Goal: Task Accomplishment & Management: Manage account settings

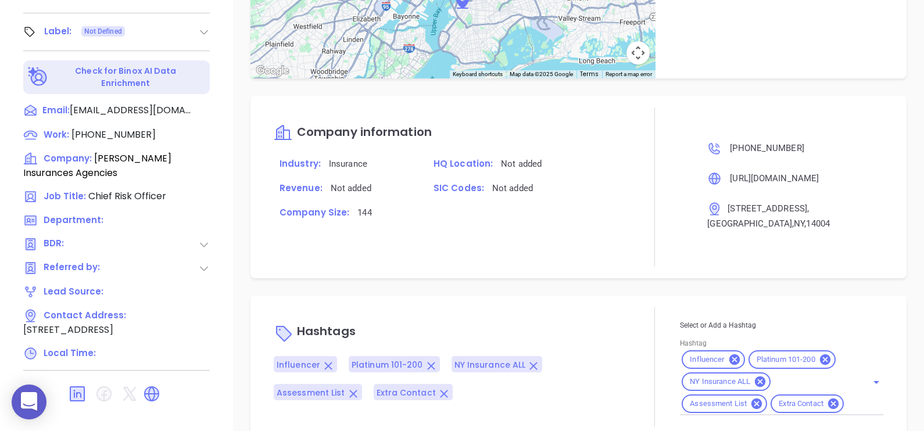
scroll to position [670, 0]
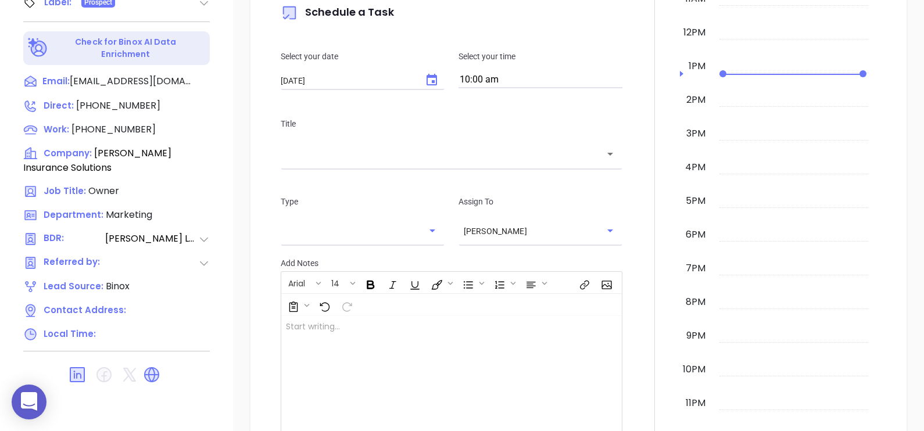
scroll to position [508, 0]
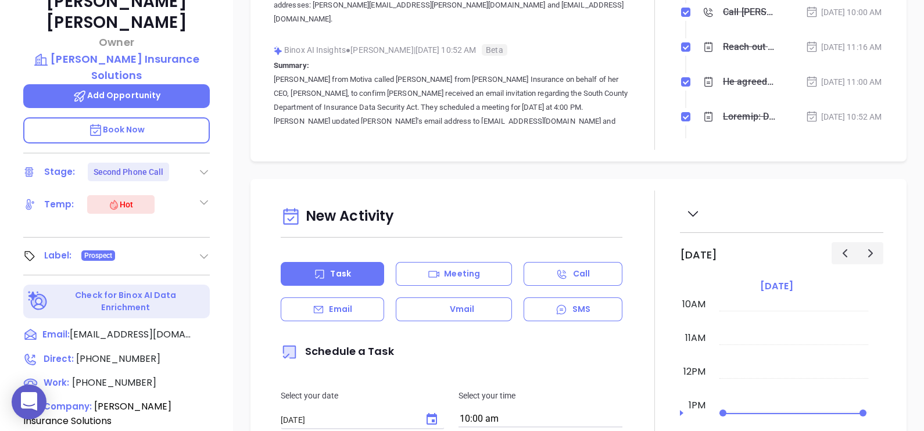
scroll to position [105, 0]
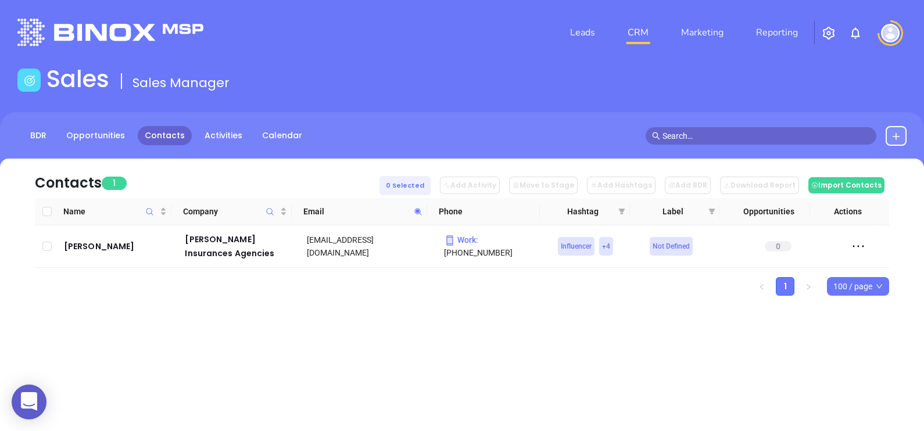
click at [418, 209] on icon at bounding box center [418, 211] width 9 height 9
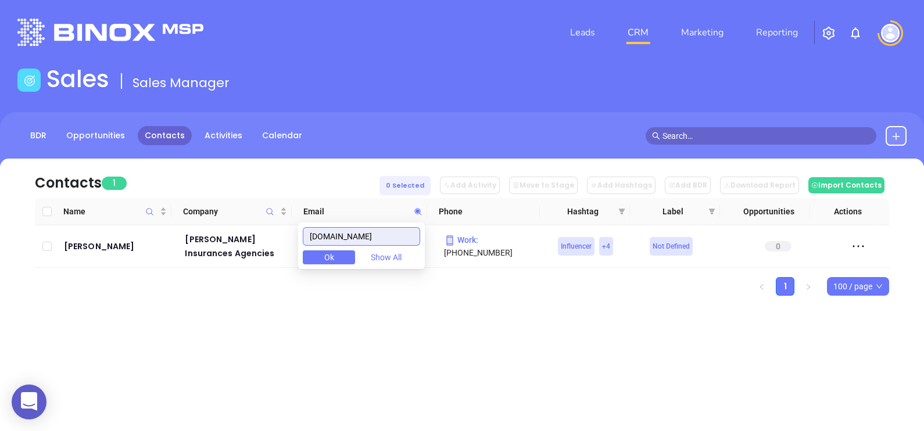
paste input "eneyckgroup"
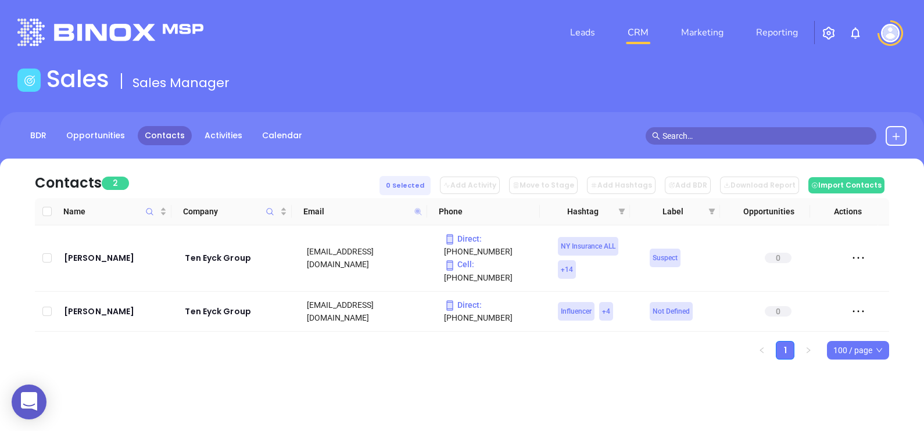
click at [419, 211] on icon at bounding box center [418, 211] width 9 height 9
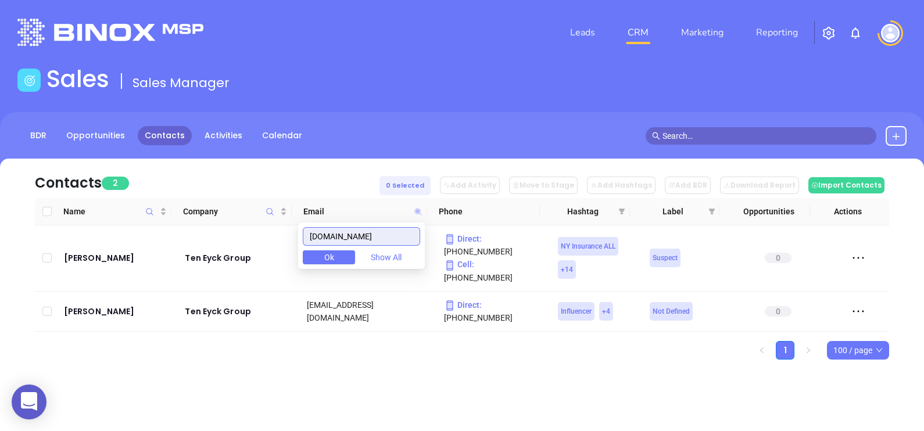
paste input "hmsagency"
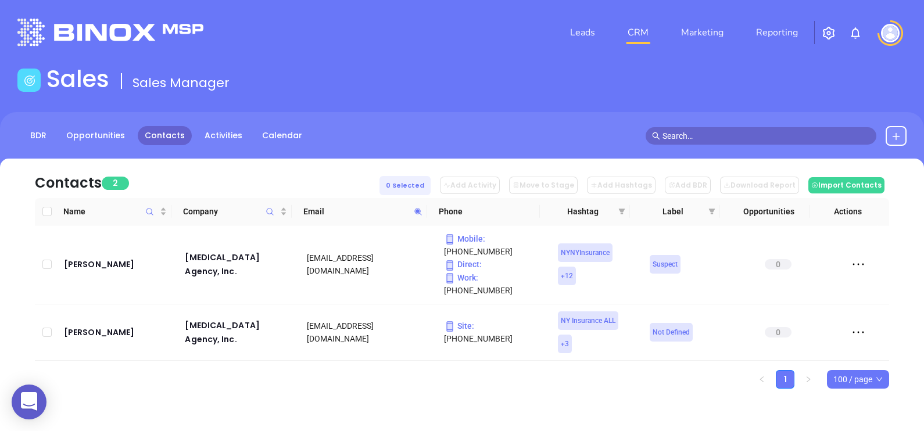
click at [419, 216] on span at bounding box center [417, 211] width 13 height 17
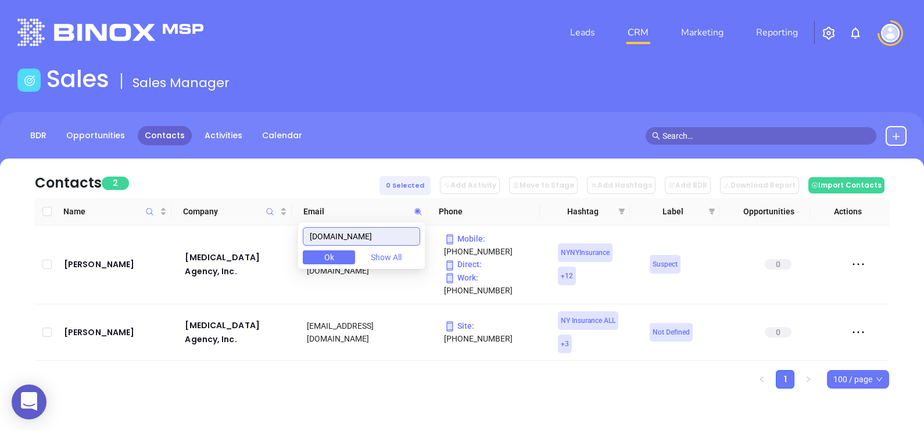
paste input "latremores"
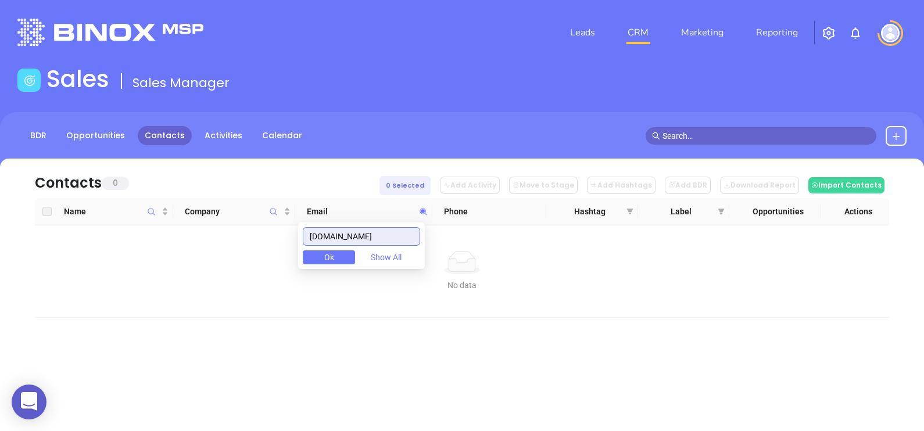
drag, startPoint x: 386, startPoint y: 236, endPoint x: 240, endPoint y: 247, distance: 146.3
click at [241, 247] on body "0 Leads CRM Marketing Reporting Financial Leads Leads Sales Sales Manager BDR O…" at bounding box center [462, 215] width 924 height 431
paste input "hamlinrobert"
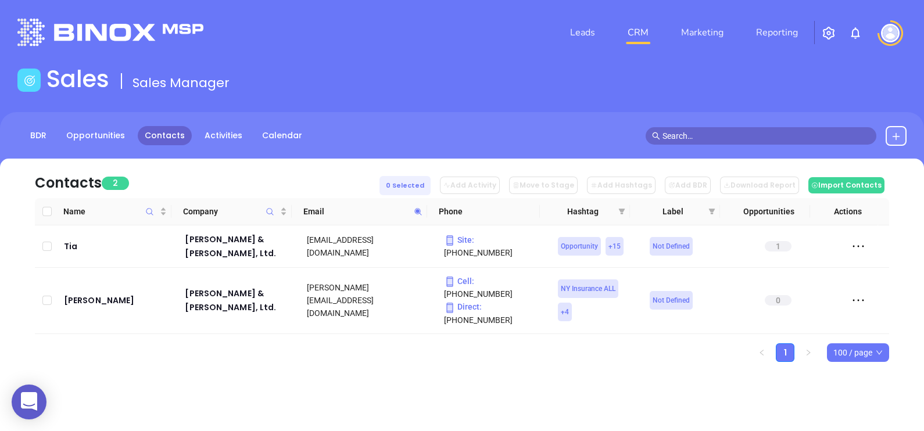
click at [421, 214] on icon at bounding box center [418, 211] width 9 height 9
paste input "murraygrp"
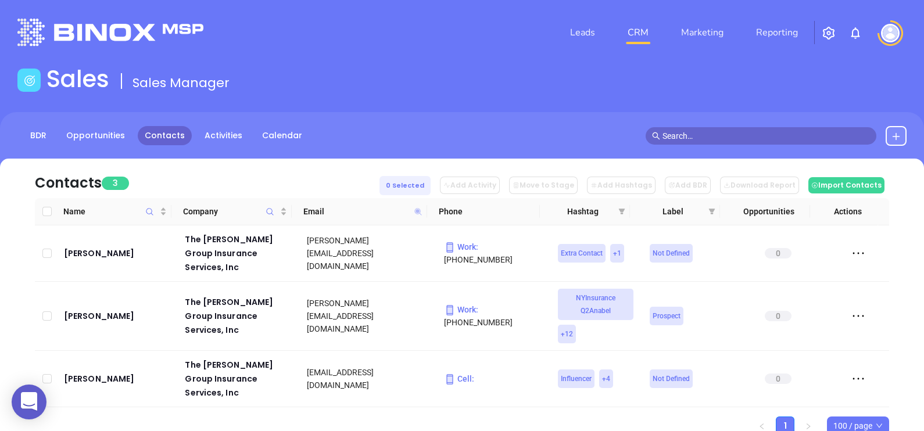
click at [421, 214] on icon at bounding box center [417, 211] width 7 height 7
paste input "ohawkinsurance"
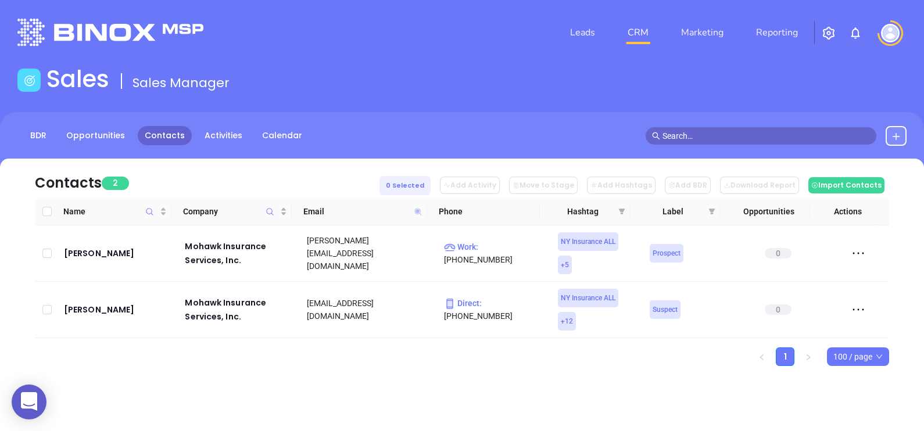
click at [415, 211] on icon at bounding box center [418, 211] width 9 height 9
paste input "smithbrothersusa"
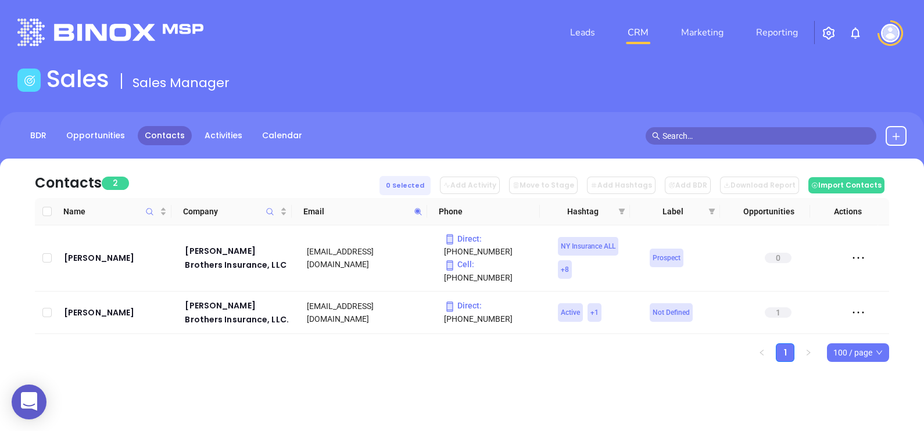
click at [419, 209] on icon at bounding box center [417, 211] width 7 height 7
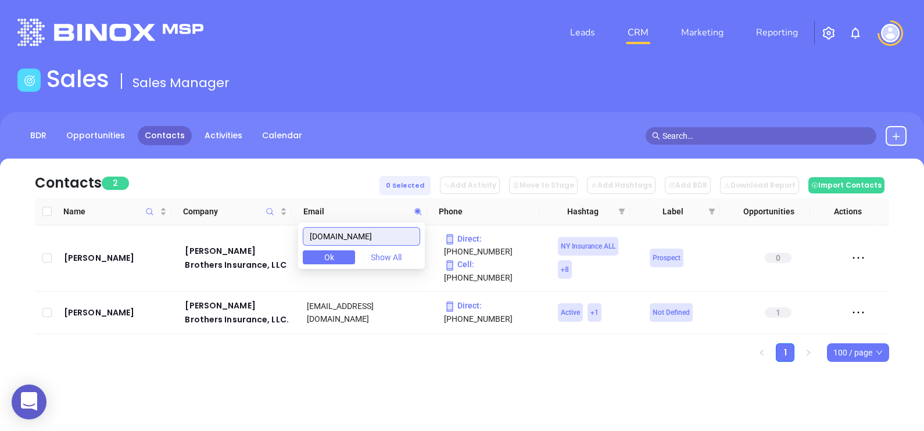
paste input "appleautoagency"
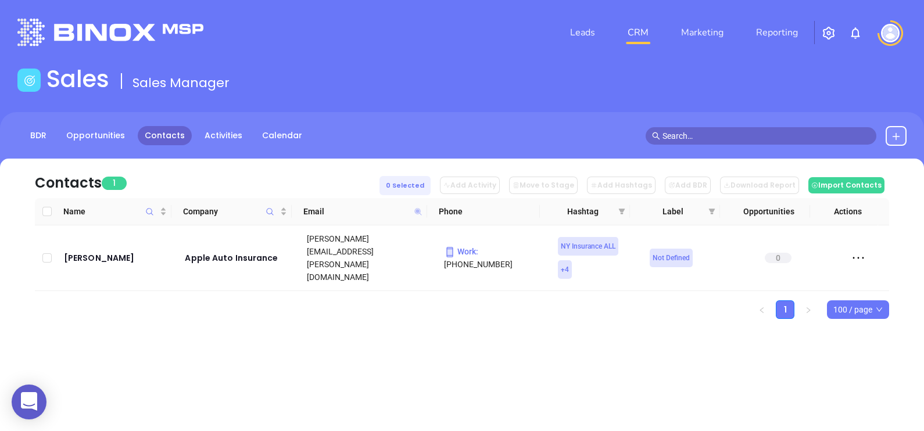
click at [421, 214] on icon at bounding box center [417, 211] width 7 height 7
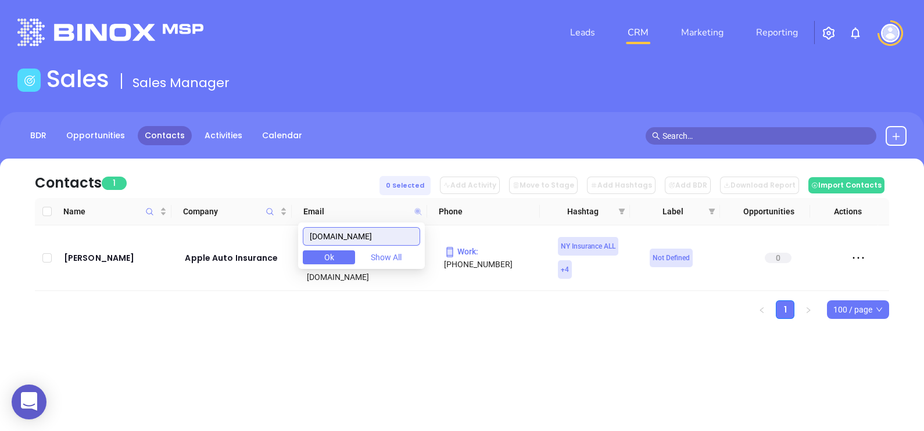
paste input "toedtinsurance"
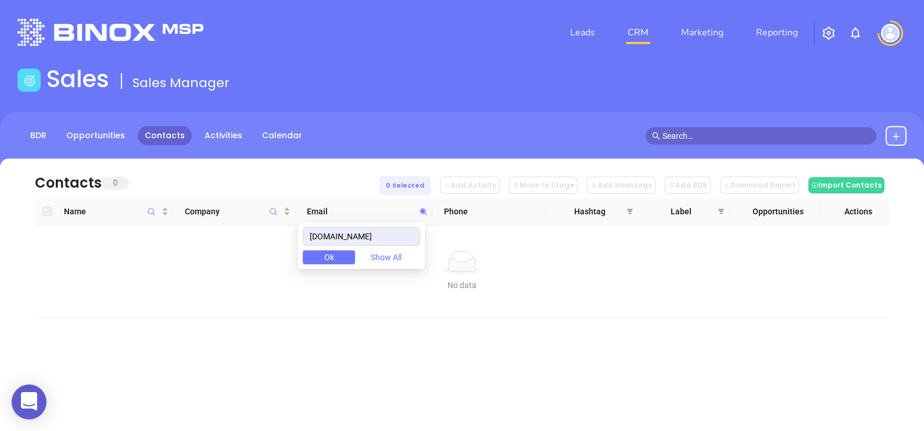
click at [398, 224] on div "toedtinsurance.com Ok Show All" at bounding box center [361, 246] width 127 height 46
click at [391, 238] on input "toedtinsurance.com" at bounding box center [361, 236] width 117 height 19
paste input "nysra.org"
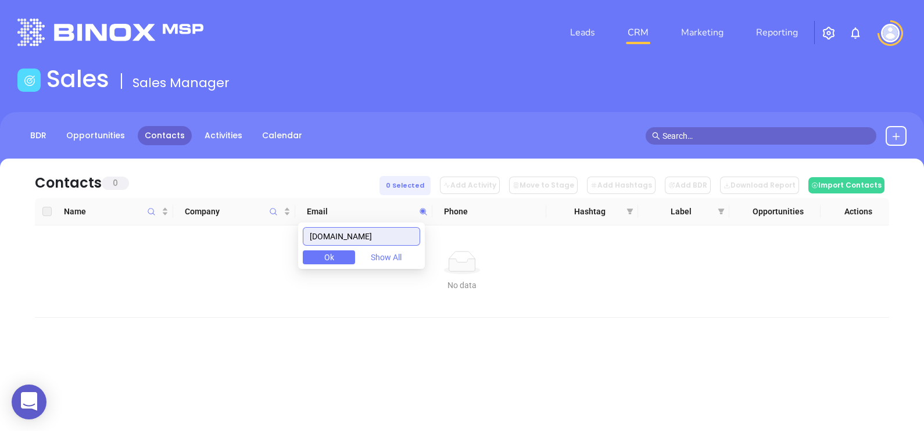
click at [379, 241] on input "nysra.org" at bounding box center [361, 236] width 117 height 19
paste input "barberinsuranceandrealestate.com"
click at [406, 236] on input "barberinsuranceandrealestate.com" at bounding box center [361, 236] width 117 height 19
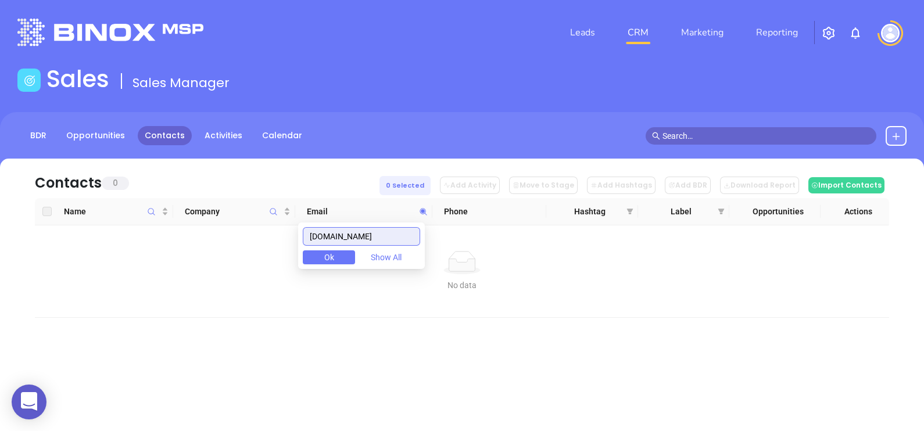
click at [406, 236] on input "barberinsuranceandrealestate.com" at bounding box center [361, 236] width 117 height 19
paste input "denooyerdirectinsuranc"
click at [365, 236] on input "denooyerdirectinsurance.com" at bounding box center [361, 236] width 117 height 19
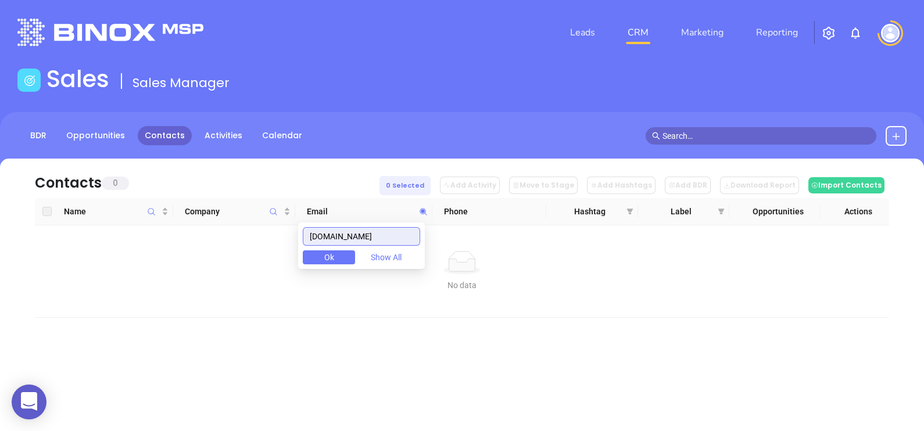
click at [365, 236] on input "denooyerdirectinsurance.com" at bounding box center [361, 236] width 117 height 19
paste input "broadviewinsuranceagency"
click at [400, 236] on input "broadviewinsuranceagency.com" at bounding box center [361, 236] width 117 height 19
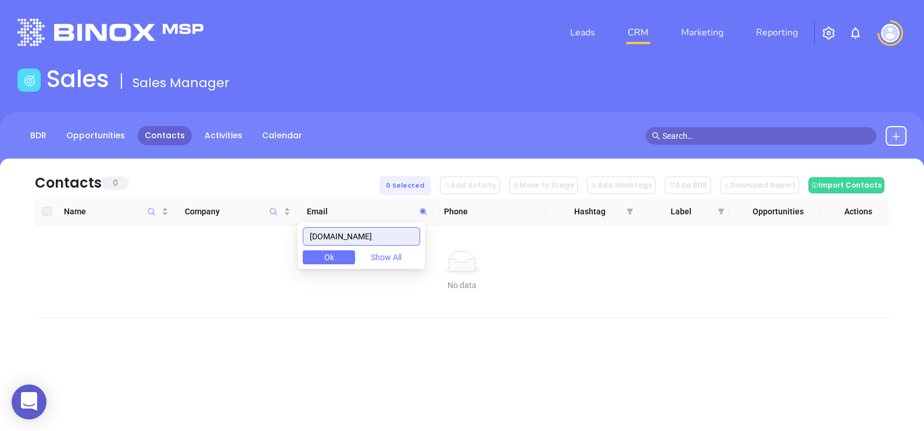
paste input "libertycompan"
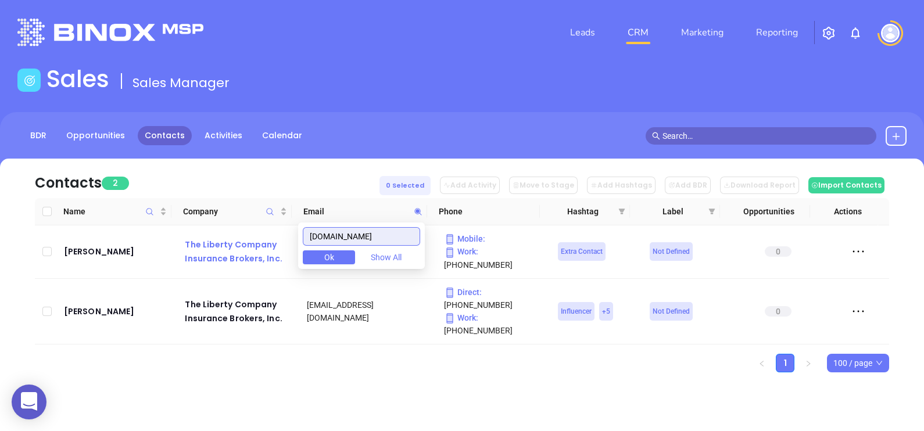
drag, startPoint x: 407, startPoint y: 237, endPoint x: 261, endPoint y: 234, distance: 145.3
click at [263, 234] on body "0 Leads CRM Marketing Reporting Financial Leads Leads Sales Sales Manager BDR O…" at bounding box center [462, 215] width 924 height 431
paste input "aversaagenc"
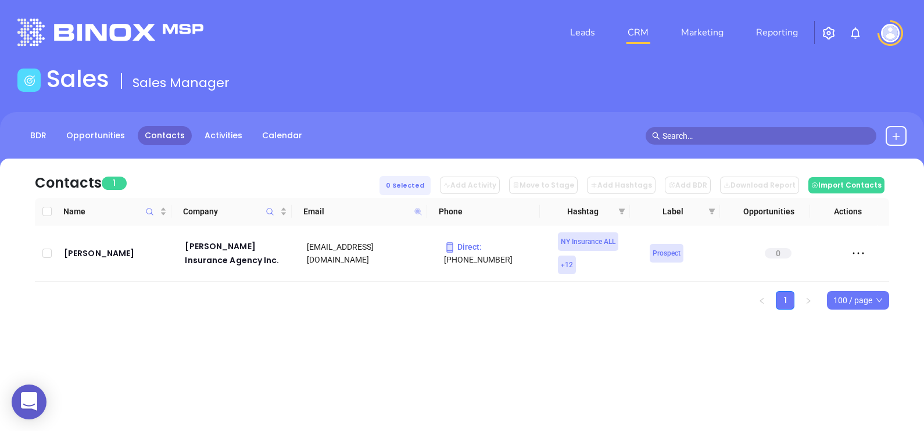
click at [419, 210] on icon at bounding box center [418, 211] width 9 height 9
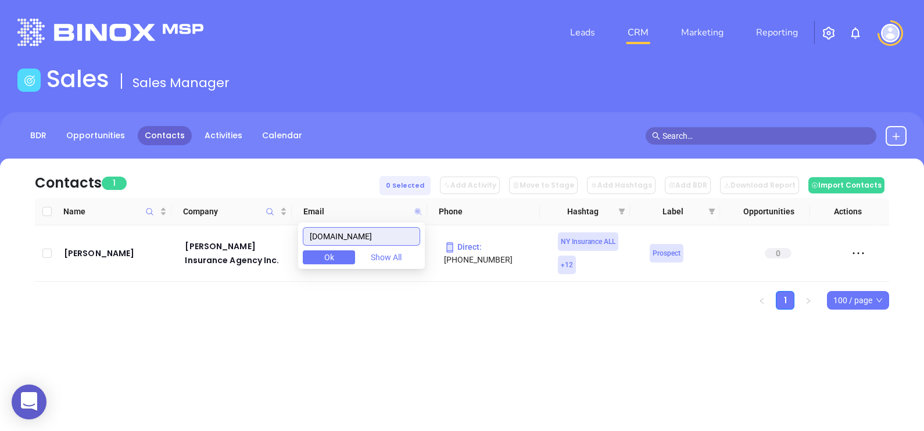
paste input "berganyoung"
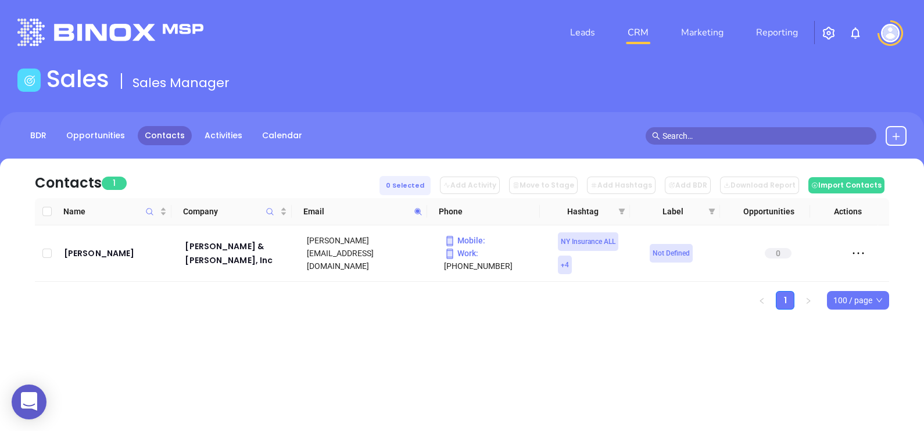
click at [419, 208] on icon at bounding box center [418, 211] width 9 height 9
paste input "rgwrightagency"
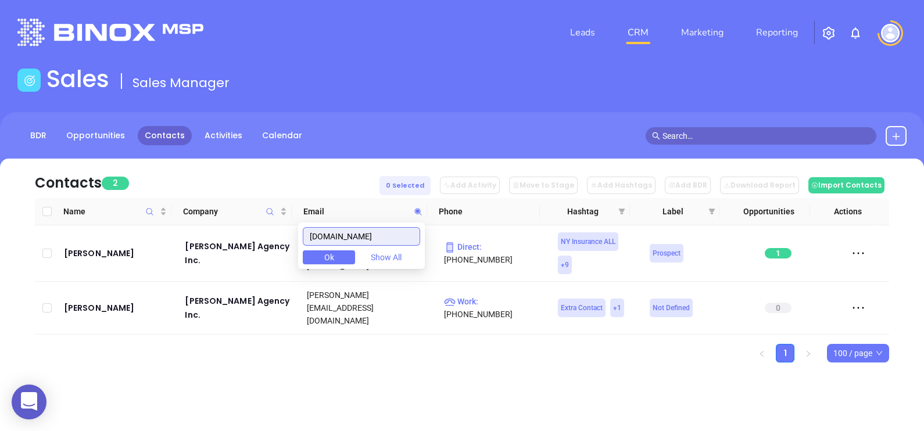
drag, startPoint x: 397, startPoint y: 235, endPoint x: 291, endPoint y: 250, distance: 107.9
click at [291, 250] on body "0 Leads CRM Marketing Reporting Financial Leads Leads Sales Sales Manager BDR O…" at bounding box center [462, 215] width 924 height 431
paste input "hometowninsurance"
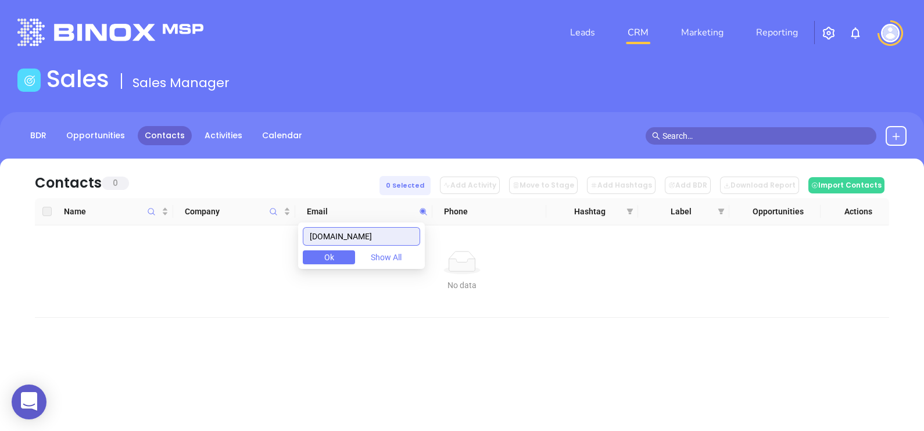
drag, startPoint x: 410, startPoint y: 234, endPoint x: 290, endPoint y: 232, distance: 119.7
click at [290, 232] on body "0 Leads CRM Marketing Reporting Financial Leads Leads Sales Sales Manager BDR O…" at bounding box center [462, 215] width 924 height 431
click at [413, 233] on input "hometowninsurance.com" at bounding box center [361, 236] width 117 height 19
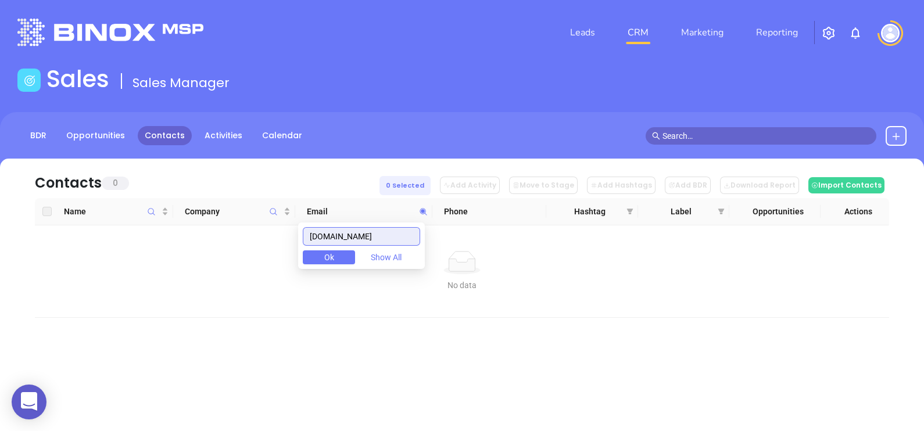
click at [413, 233] on input "hometowninsurance.com" at bounding box center [361, 236] width 117 height 19
paste input "djam"
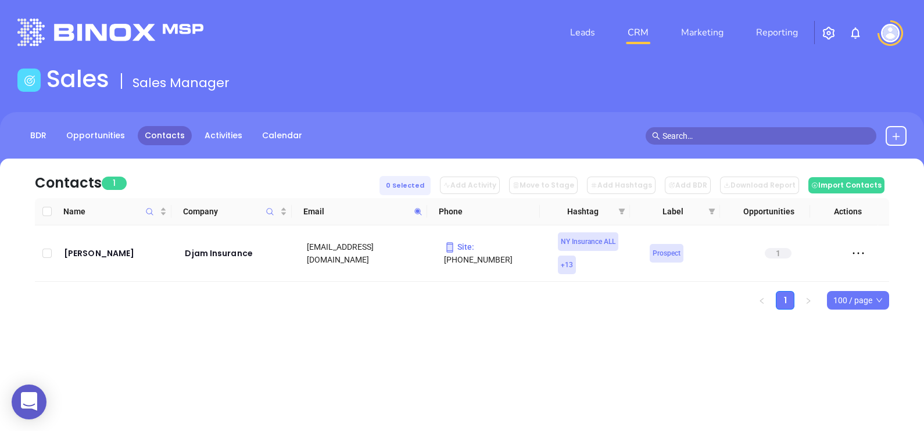
click at [419, 214] on icon at bounding box center [418, 211] width 9 height 9
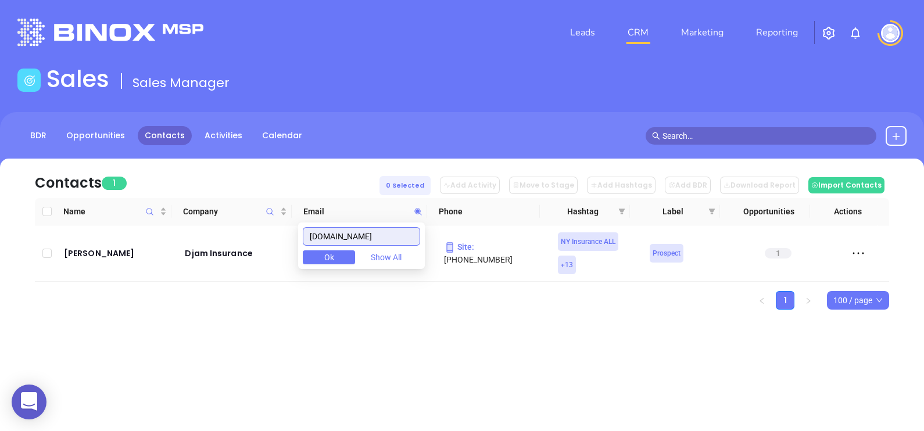
paste input "cagins"
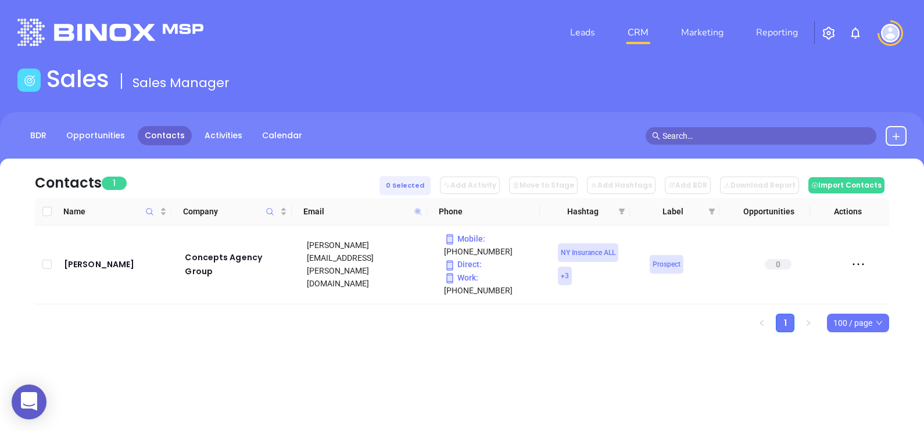
click at [419, 212] on icon at bounding box center [417, 211] width 7 height 7
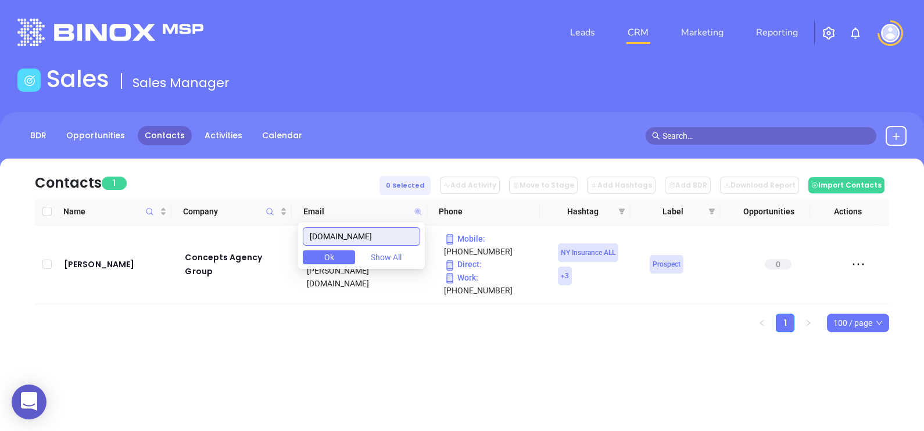
paste input "argylelakeinsurance"
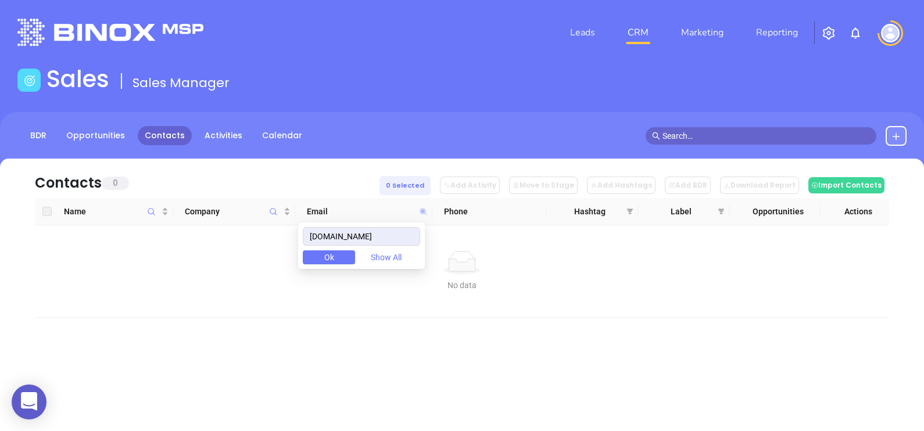
click at [419, 212] on icon at bounding box center [423, 211] width 9 height 9
click at [421, 214] on icon at bounding box center [423, 211] width 9 height 9
paste input "royalbrokerag"
drag, startPoint x: 385, startPoint y: 238, endPoint x: 308, endPoint y: 230, distance: 77.1
click at [308, 230] on body "0 Leads CRM Marketing Reporting Financial Leads Leads Sales Sales Manager BDR O…" at bounding box center [462, 215] width 924 height 431
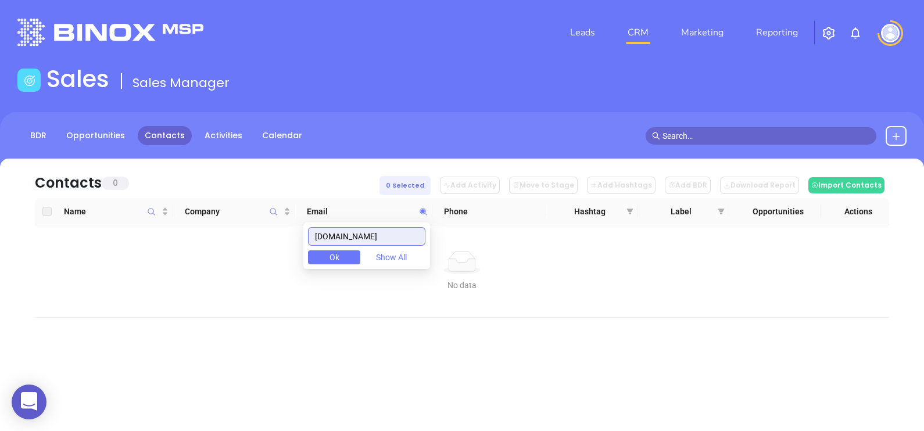
paste input "hamptonsriskmgmt"
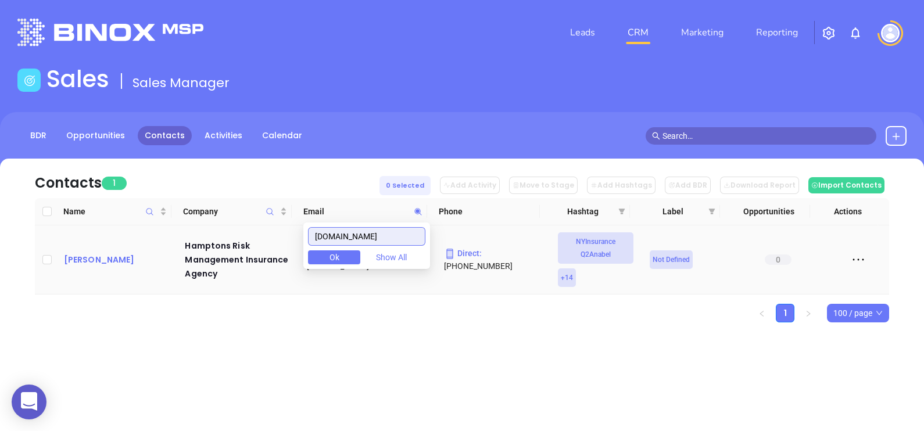
type input "hamptonsriskmgmt.com"
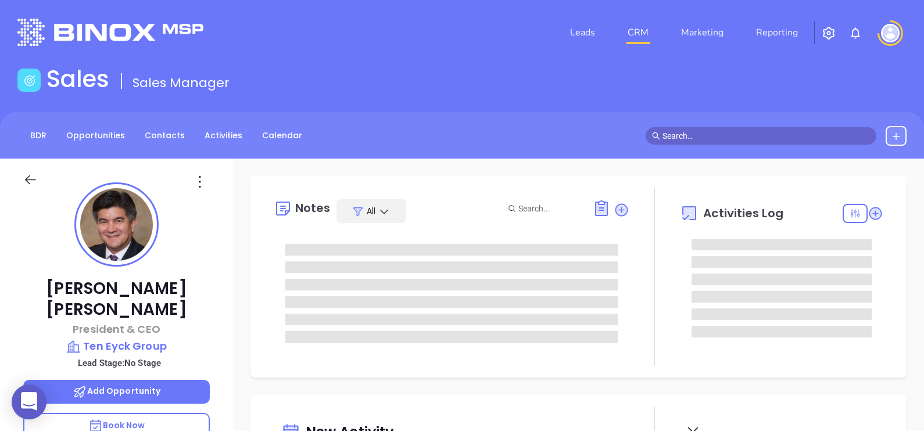
type input "[PERSON_NAME]"
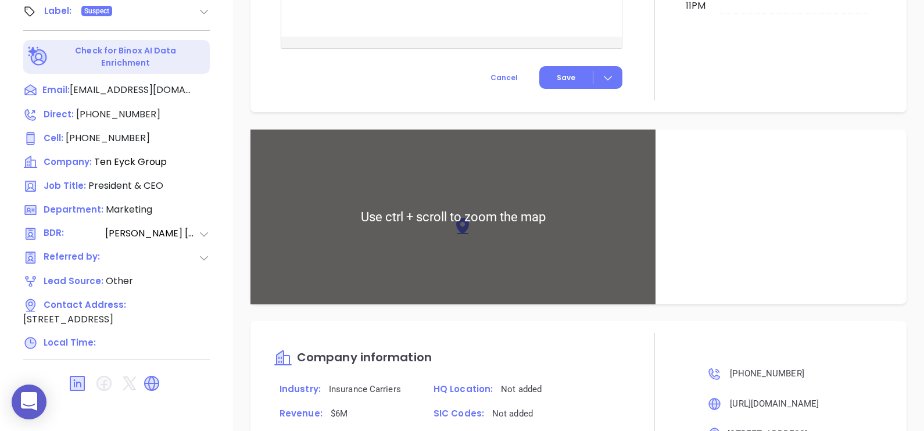
scroll to position [933, 0]
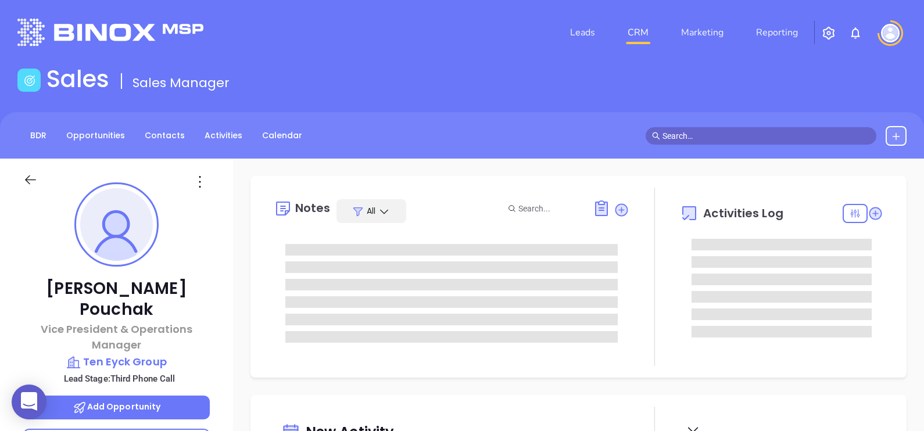
type input "[DATE]"
type input "[PERSON_NAME]"
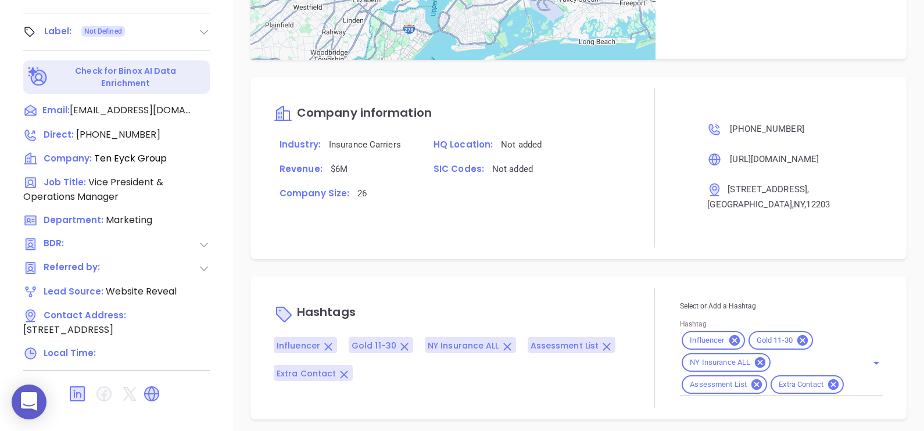
scroll to position [770, 0]
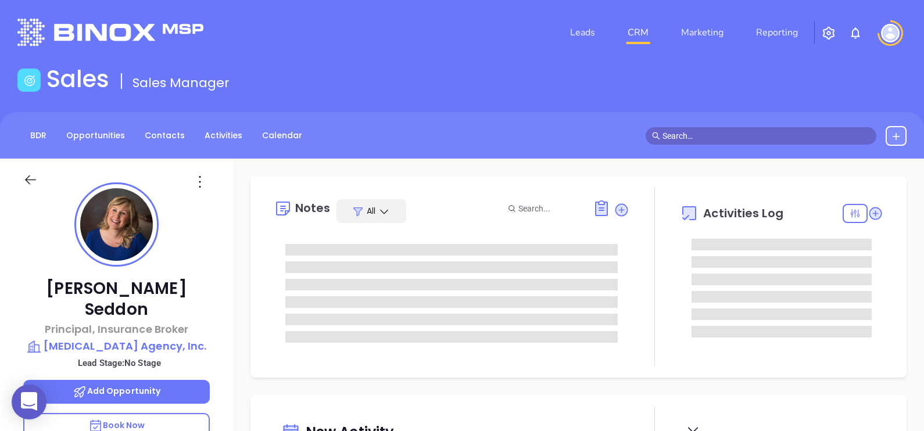
type input "[DATE]"
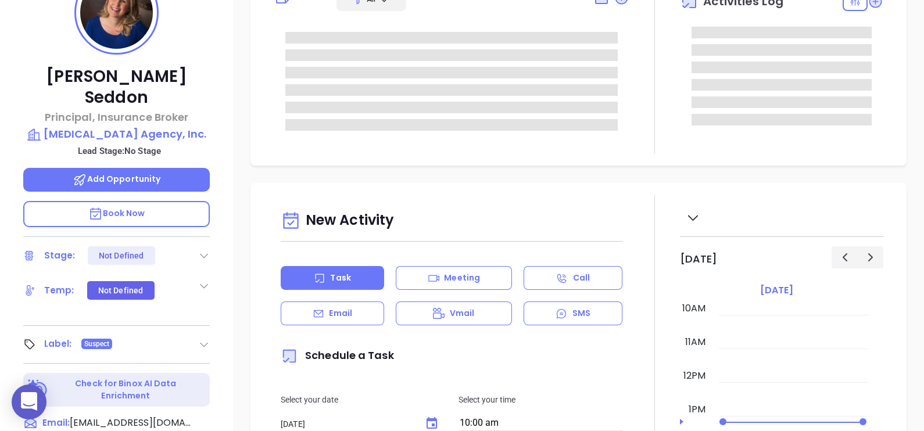
scroll to position [218, 0]
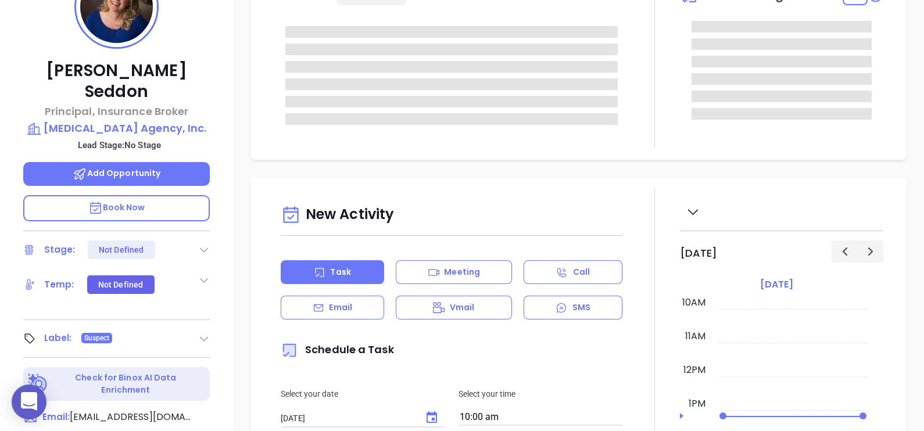
type input "[PERSON_NAME]"
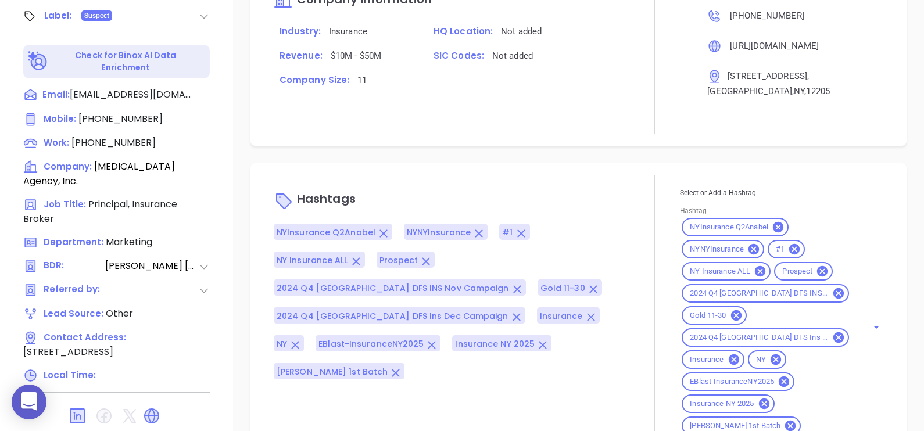
scroll to position [911, 0]
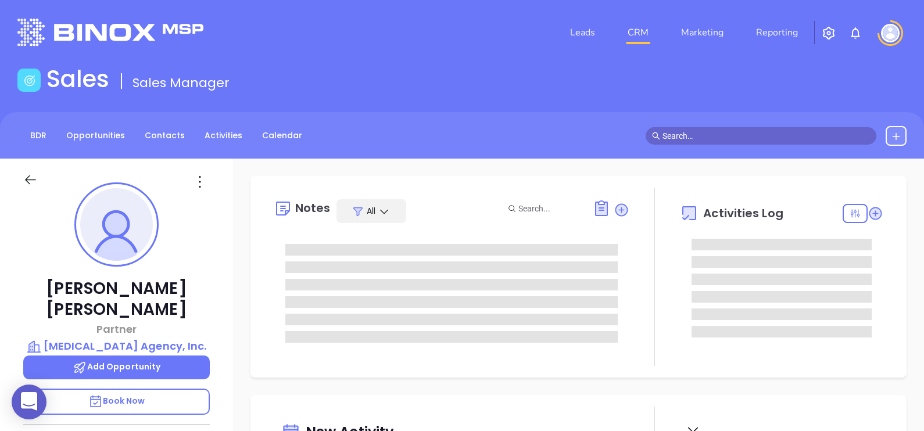
type input "[DATE]"
type input "[PERSON_NAME]"
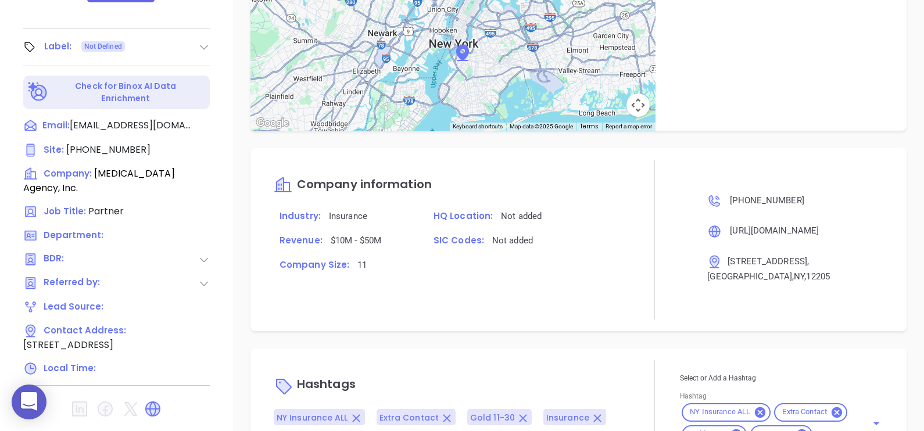
scroll to position [540, 0]
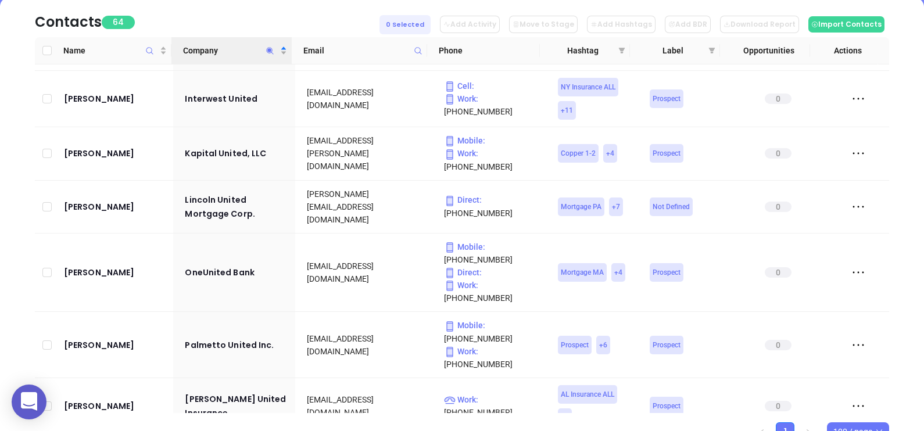
scroll to position [138, 0]
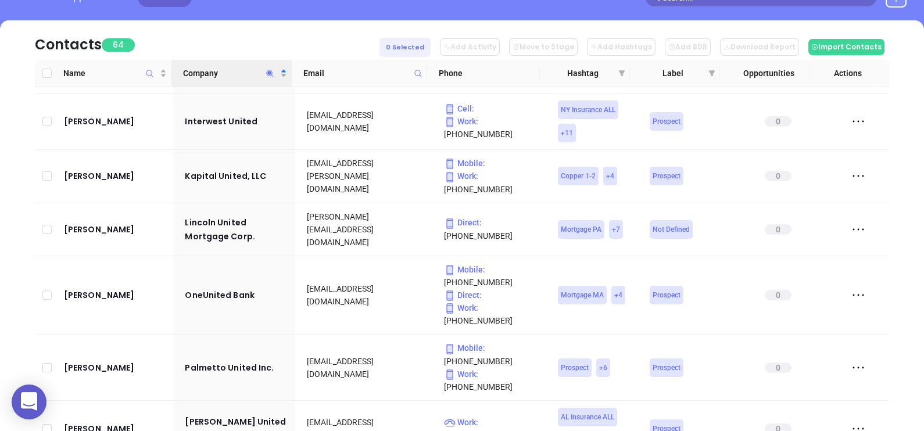
click at [273, 77] on icon "Company" at bounding box center [270, 73] width 9 height 9
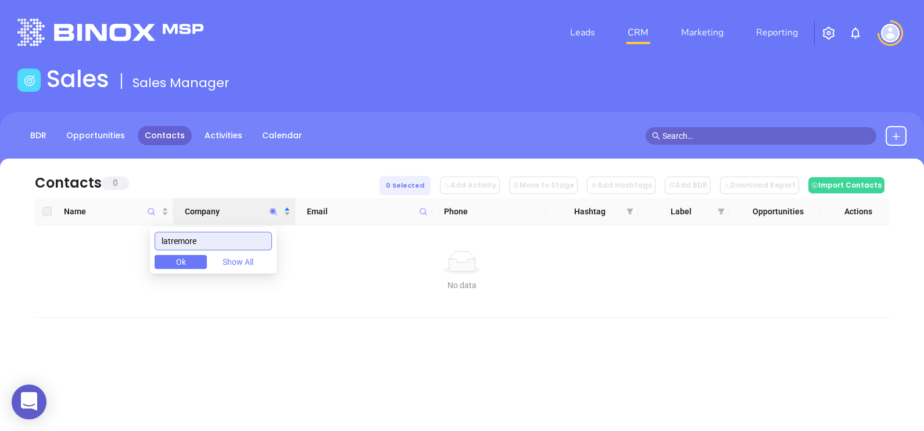
scroll to position [0, 0]
drag, startPoint x: 213, startPoint y: 244, endPoint x: 96, endPoint y: 231, distance: 117.5
click at [96, 232] on body "0 Leads CRM Marketing Reporting Financial Leads Leads Sales Sales Manager BDR O…" at bounding box center [462, 215] width 924 height 431
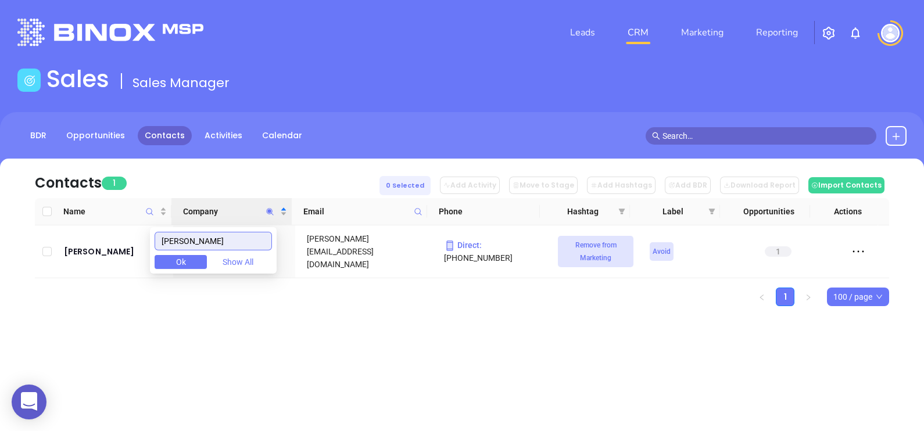
type input "worden"
click at [443, 370] on div "Leads CRM Marketing Reporting Financial Leads Leads Sales Sales Manager BDR Opp…" at bounding box center [462, 215] width 924 height 431
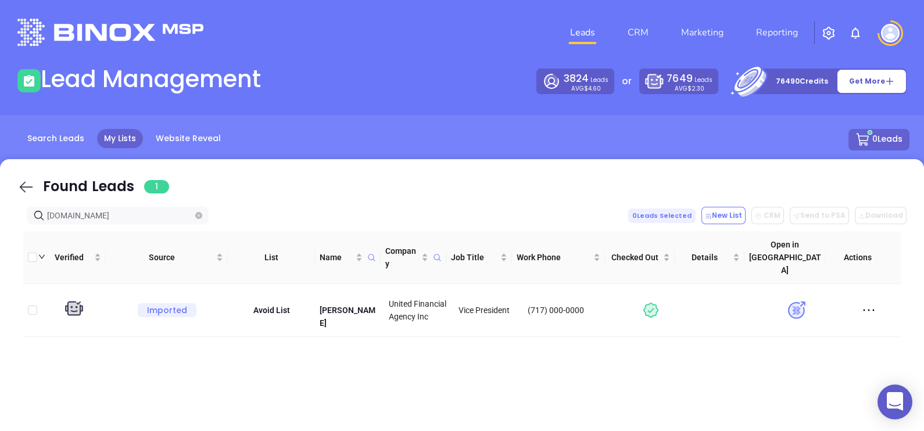
click at [26, 186] on icon at bounding box center [25, 186] width 17 height 17
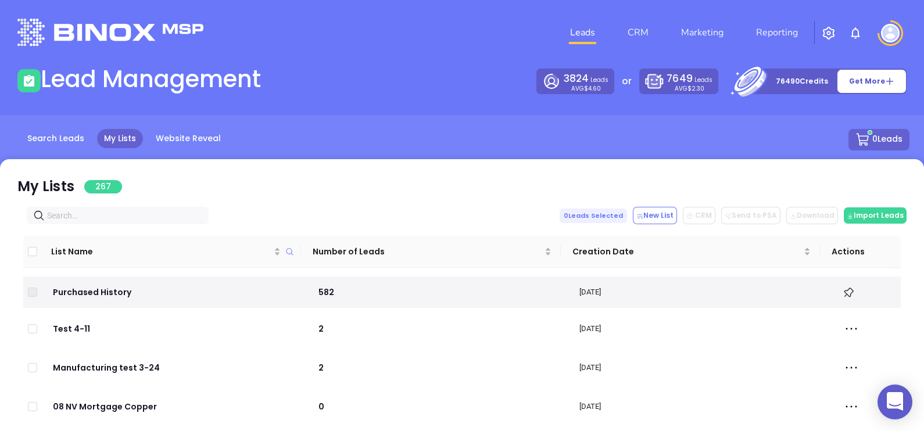
paste input "[DOMAIN_NAME]"
click at [116, 220] on input "text" at bounding box center [120, 215] width 146 height 13
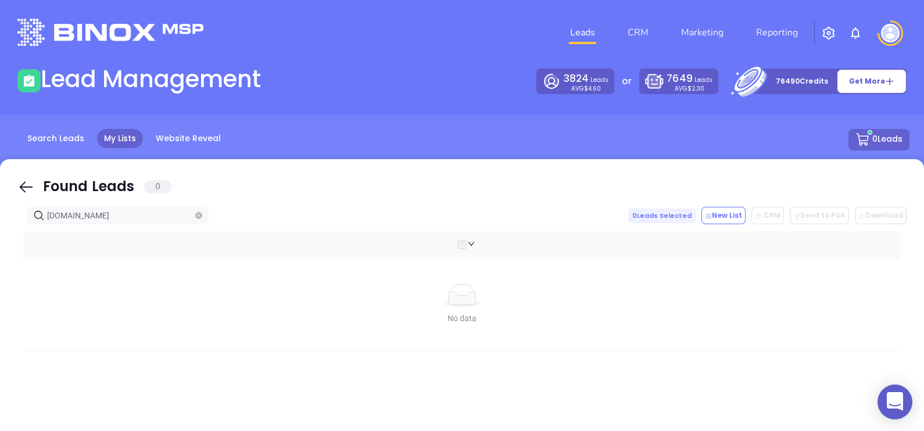
type input "latremores.com"
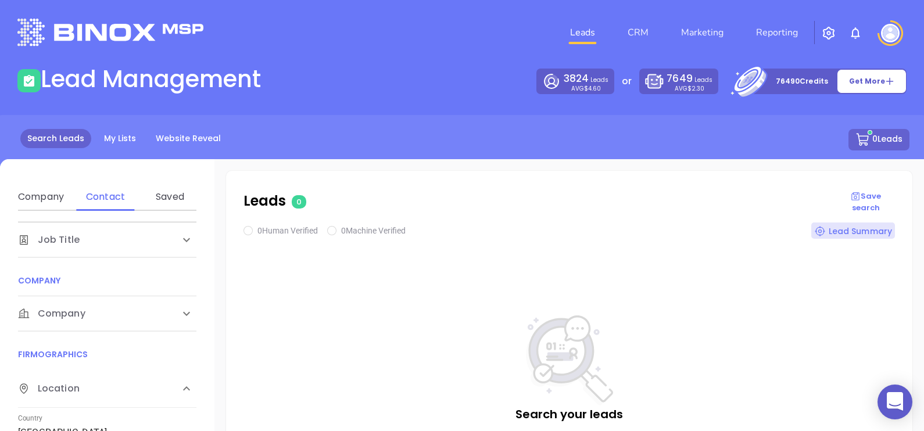
scroll to position [145, 0]
click at [103, 306] on div "Company" at bounding box center [95, 308] width 155 height 14
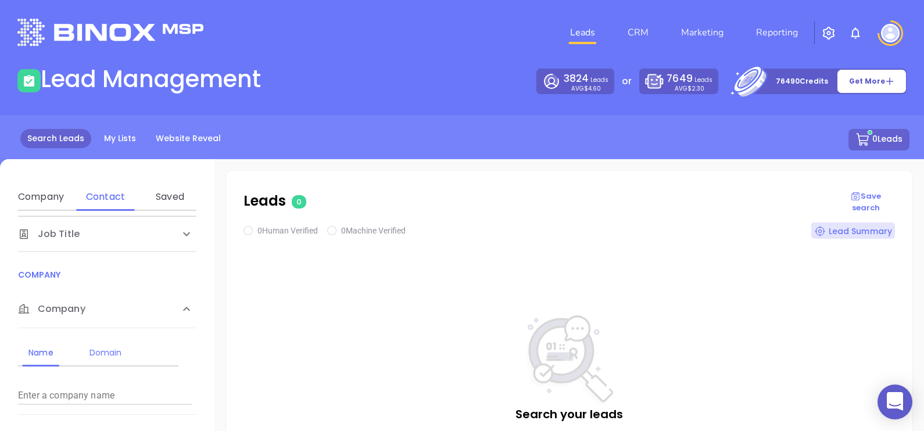
drag, startPoint x: 112, startPoint y: 340, endPoint x: 114, endPoint y: 349, distance: 8.5
click at [112, 341] on div "Domain" at bounding box center [106, 353] width 46 height 28
click at [128, 387] on input "Enter a company name" at bounding box center [105, 395] width 174 height 19
paste input "latremores.com"
type input "latremores.com"
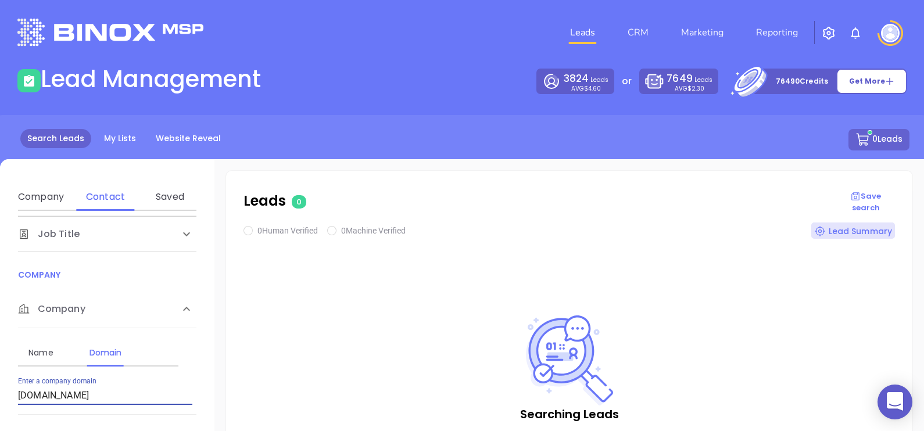
checkbox input "true"
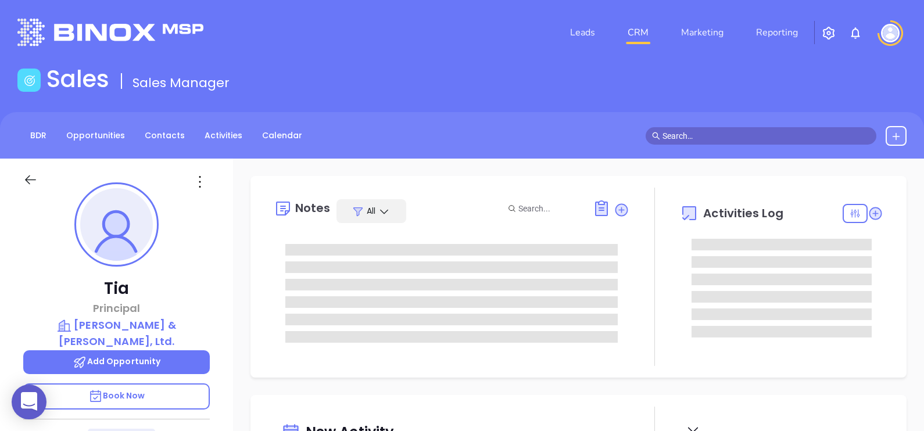
type input "[DATE]"
type input "[PERSON_NAME]"
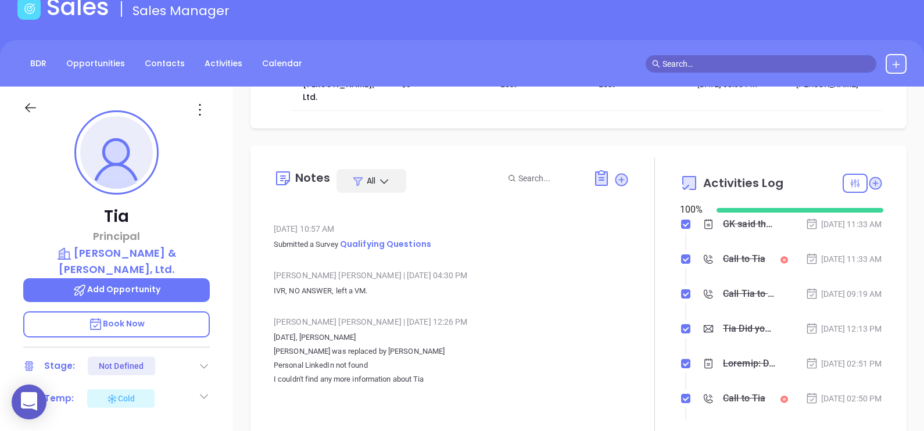
scroll to position [1380, 0]
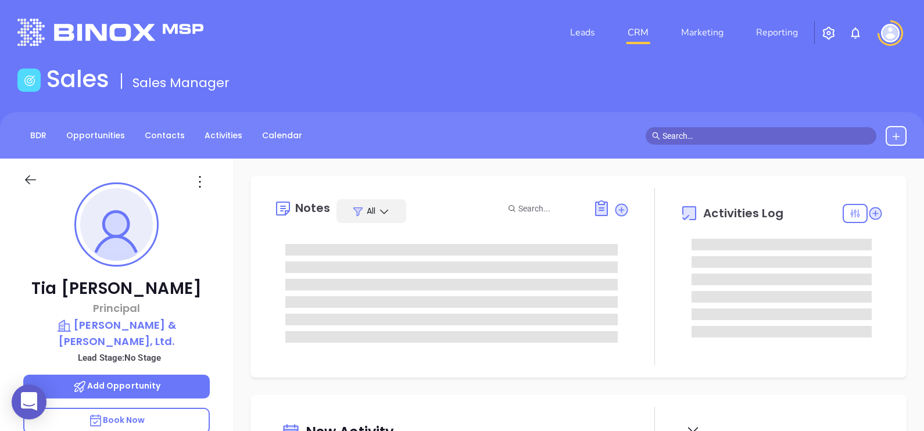
type input "[PERSON_NAME]"
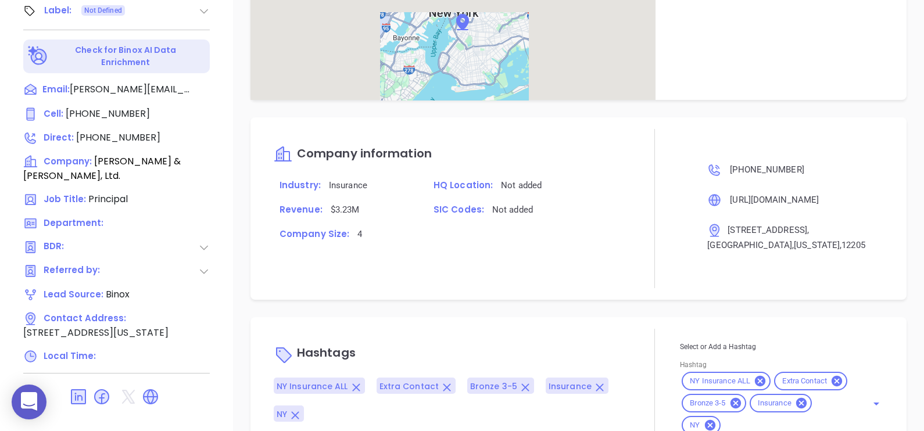
scroll to position [756, 0]
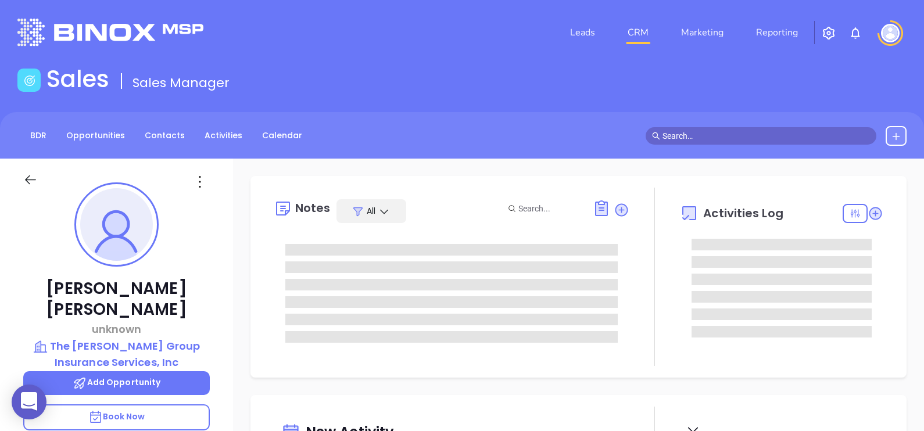
type input "[PERSON_NAME]"
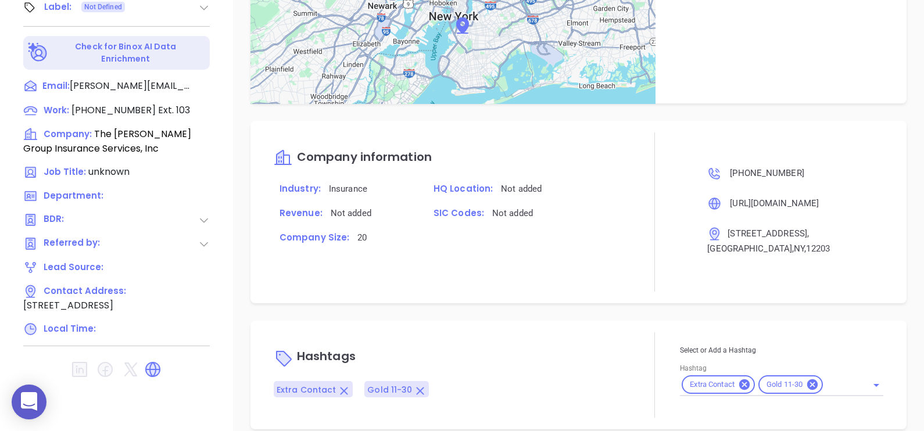
scroll to position [621, 0]
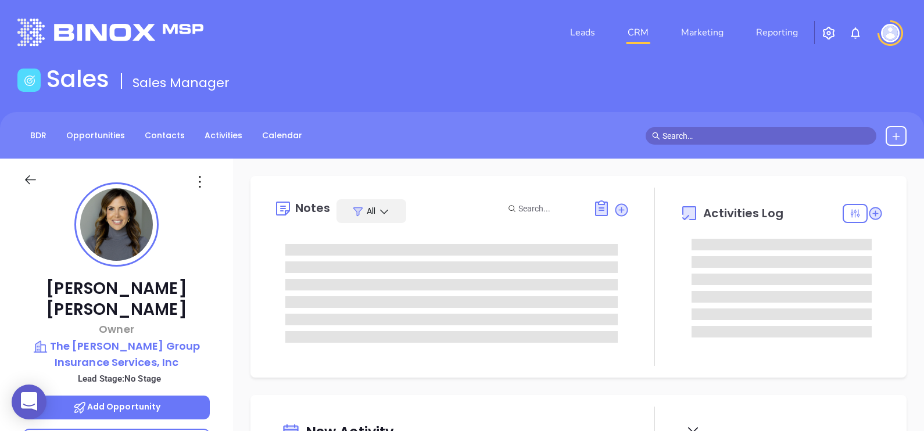
type input "[DATE]"
type input "[PERSON_NAME]"
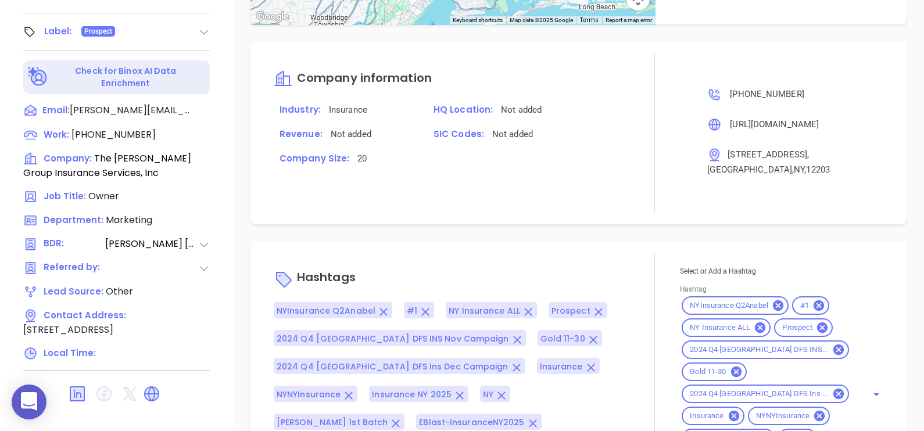
scroll to position [889, 0]
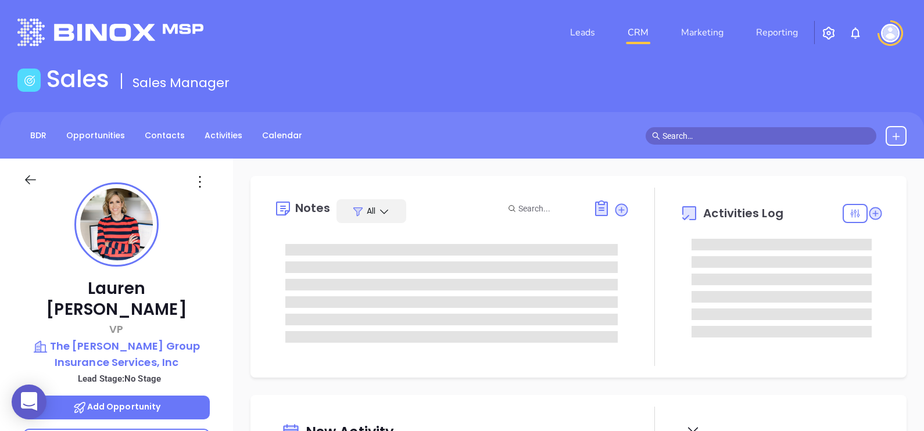
type input "[DATE]"
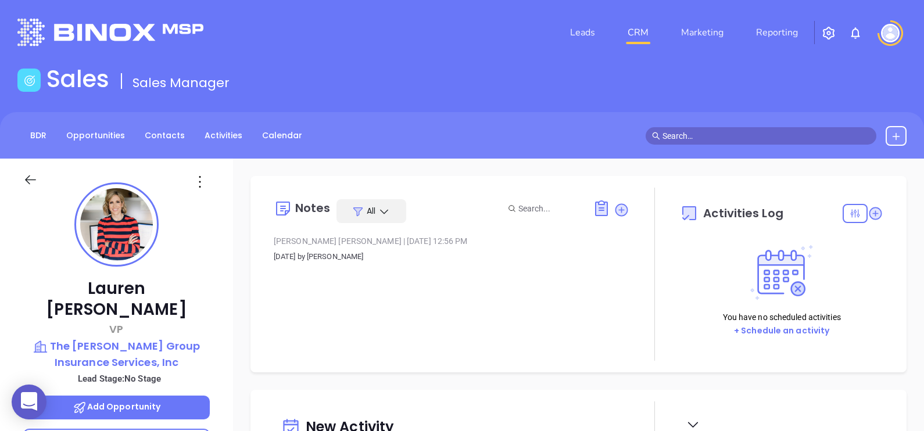
type input "[PERSON_NAME]"
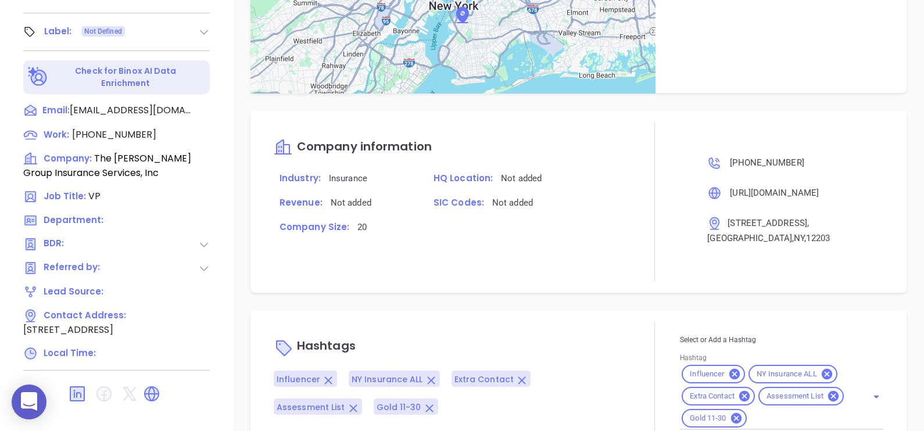
scroll to position [655, 0]
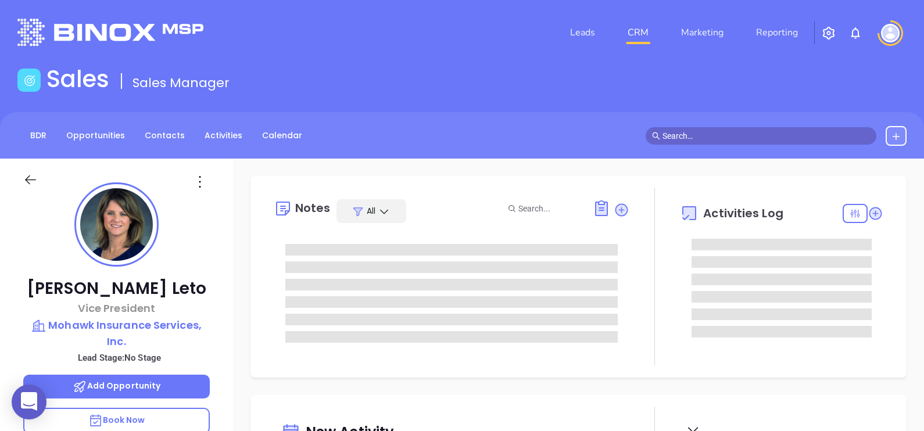
type input "[PERSON_NAME]"
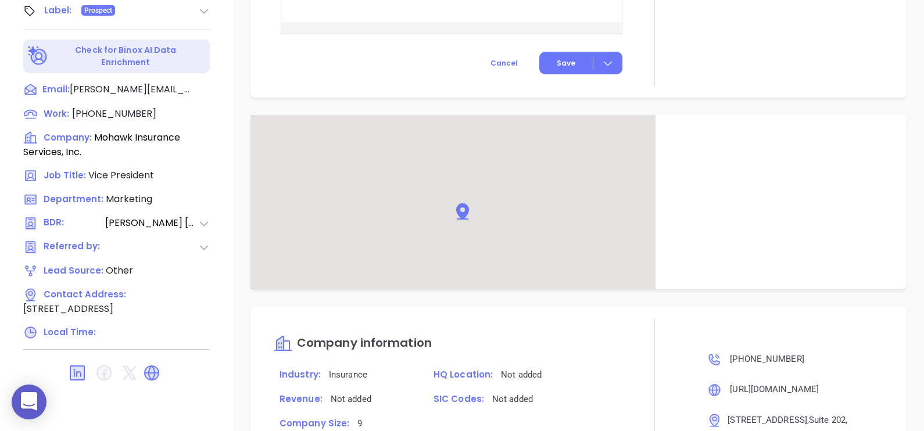
scroll to position [764, 0]
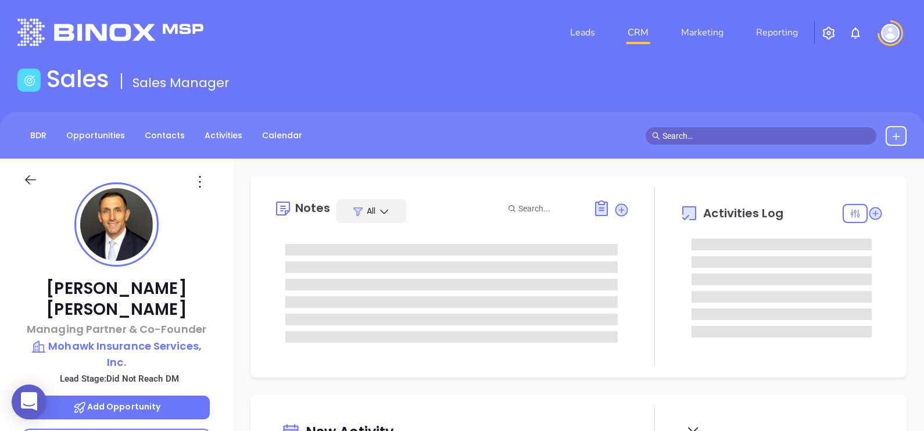
type input "[DATE]"
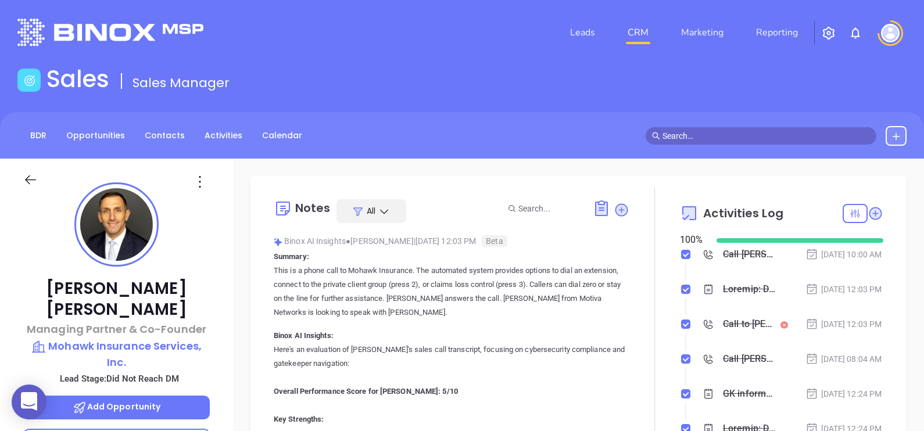
type input "[PERSON_NAME]"
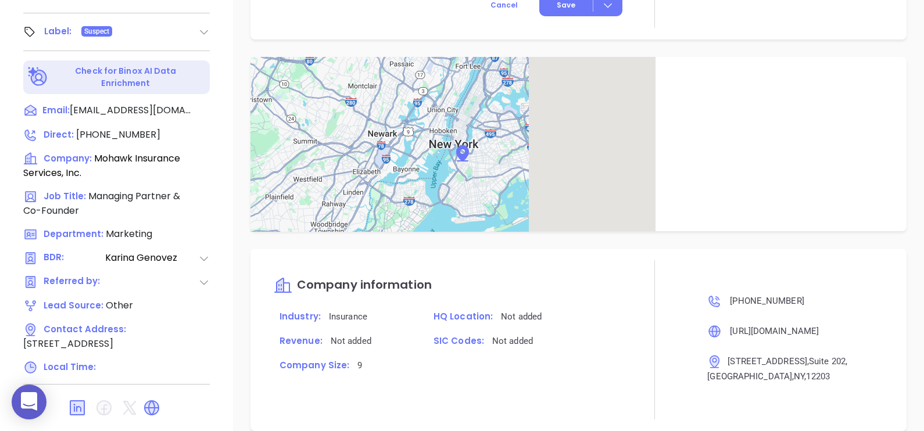
scroll to position [911, 0]
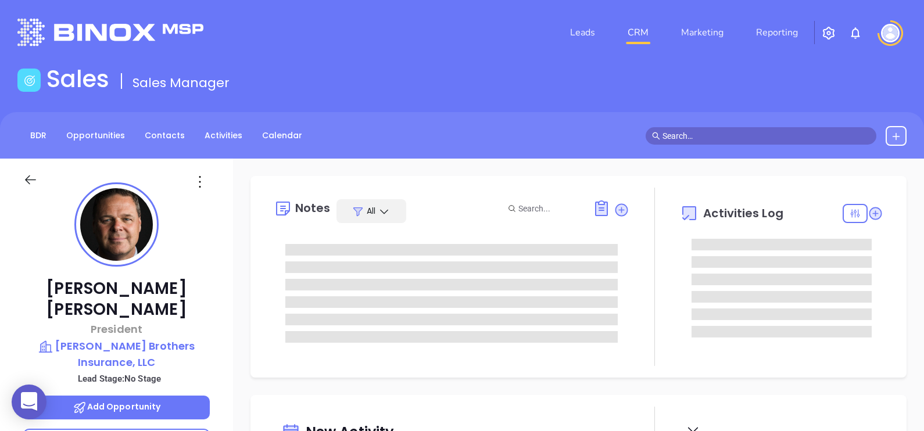
type input "[DATE]"
type input "[PERSON_NAME]"
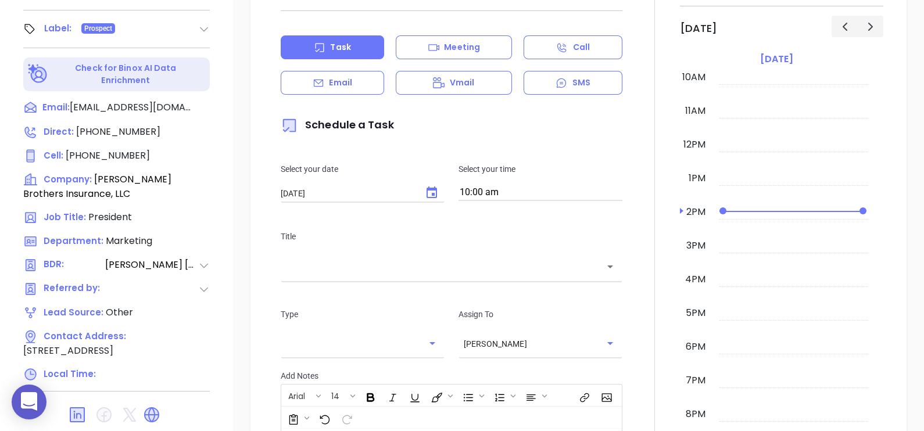
scroll to position [540, 0]
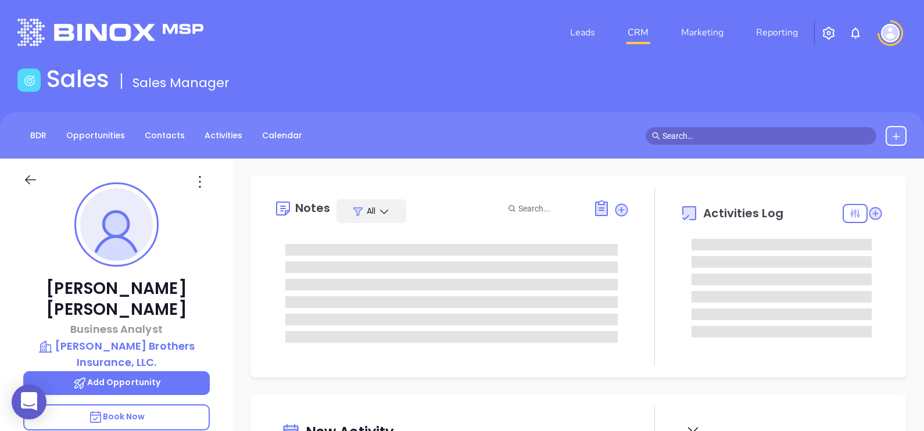
type input "[PERSON_NAME]"
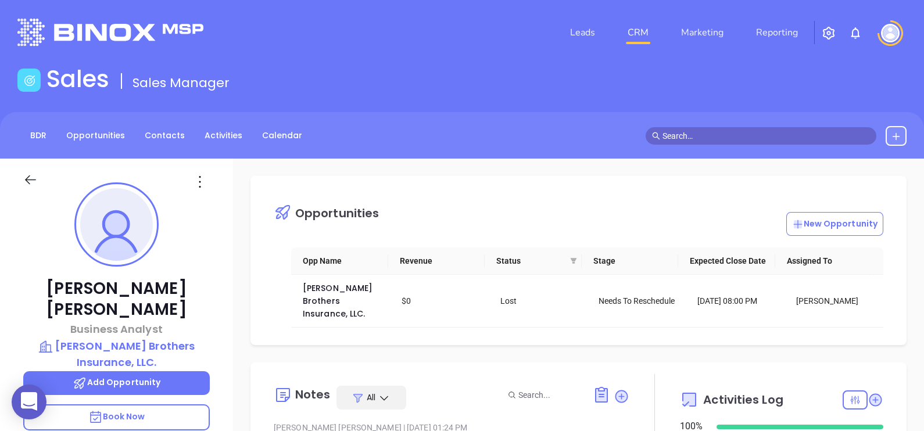
scroll to position [337, 0]
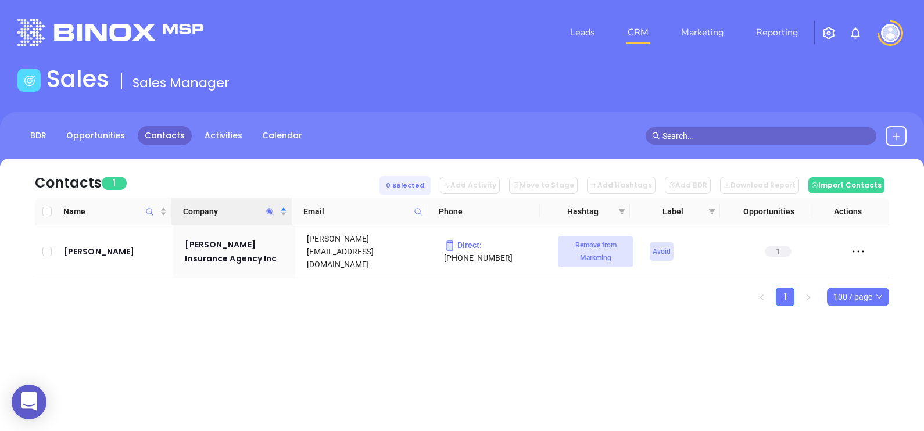
click at [273, 215] on icon "Company" at bounding box center [270, 211] width 9 height 9
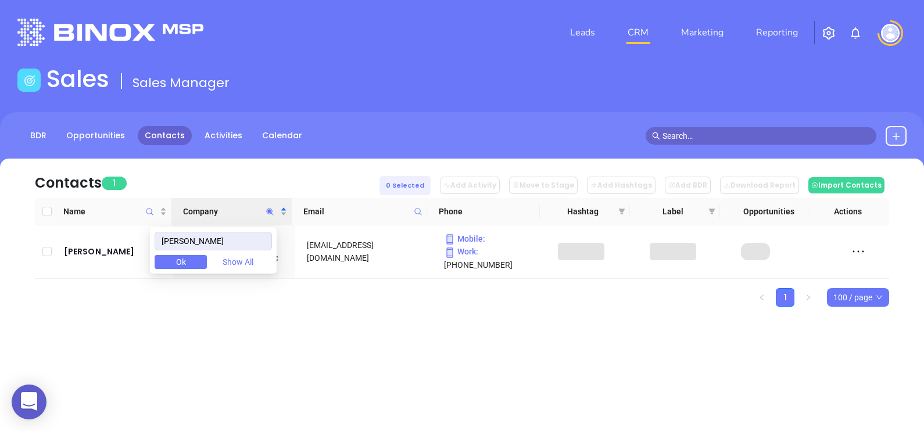
click at [404, 388] on div "Leads CRM Marketing Reporting Financial Leads Leads Sales Sales Manager BDR Opp…" at bounding box center [462, 215] width 924 height 431
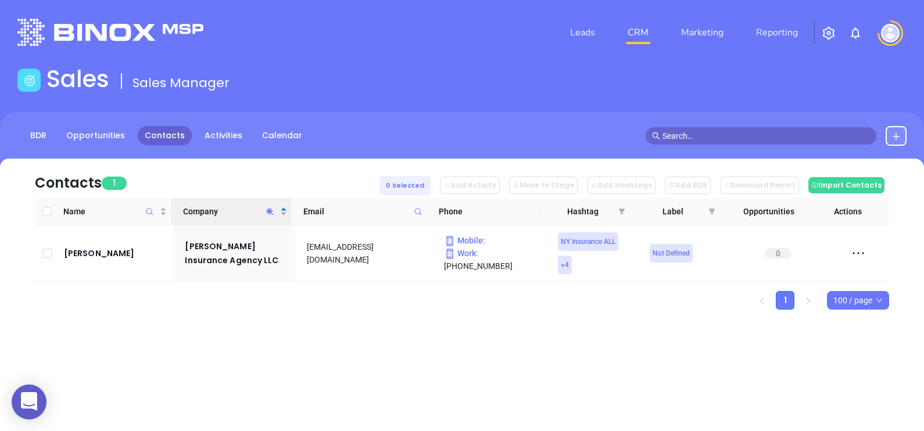
click at [271, 214] on icon "Company" at bounding box center [270, 211] width 9 height 9
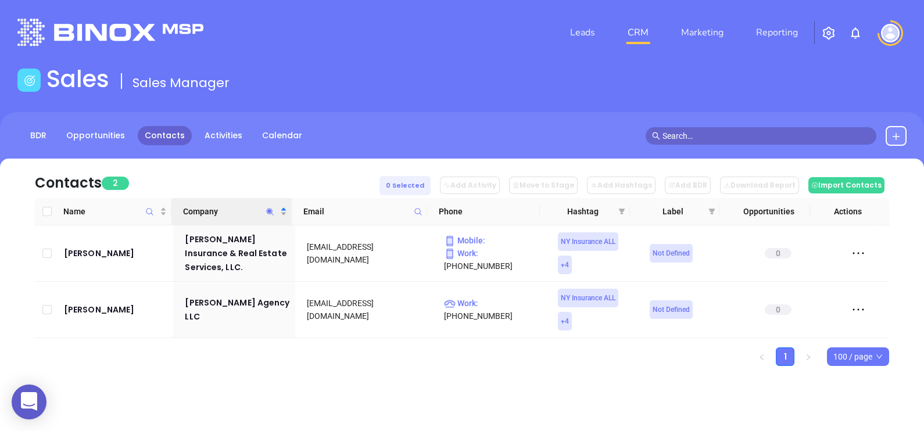
click at [444, 369] on div "Contacts 2 0 Selected Add Activity Move to Stage Add Hashtags Add BDR Download …" at bounding box center [462, 283] width 924 height 248
click at [273, 215] on icon "Company" at bounding box center [270, 211] width 9 height 9
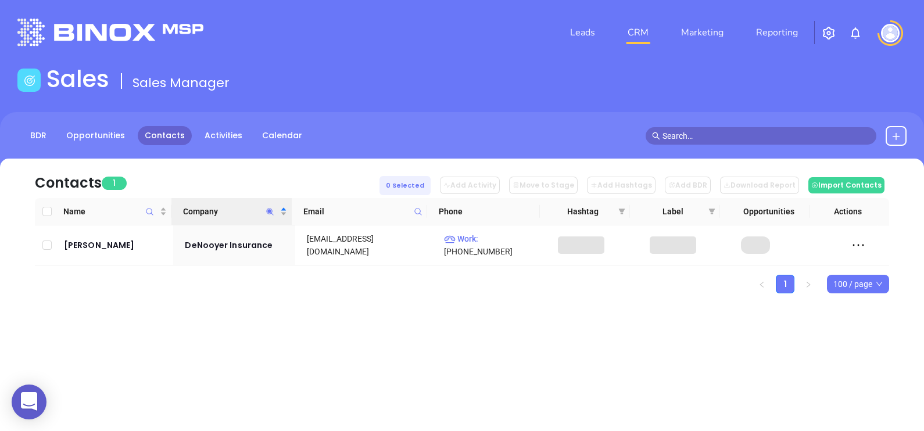
drag, startPoint x: 353, startPoint y: 300, endPoint x: 345, endPoint y: 293, distance: 11.2
click at [353, 301] on div "Contacts 1 0 Selected Add Activity Move to Stage Add Hashtags Add BDR Download …" at bounding box center [462, 246] width 924 height 175
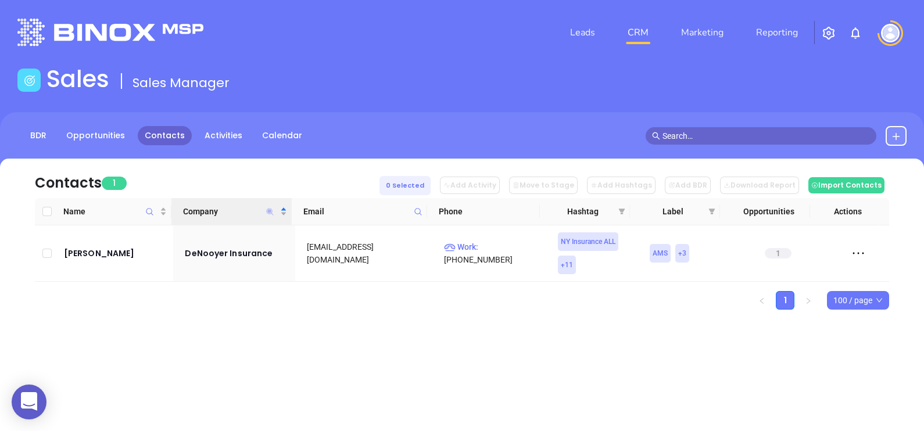
click at [270, 211] on icon "Company" at bounding box center [270, 211] width 7 height 7
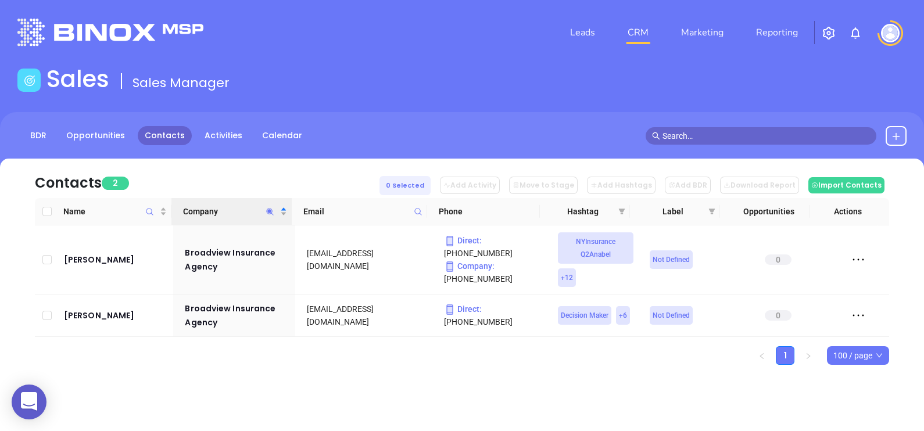
click at [194, 361] on ul "1 100 / page" at bounding box center [462, 355] width 854 height 19
click at [270, 209] on icon "Company" at bounding box center [270, 211] width 7 height 7
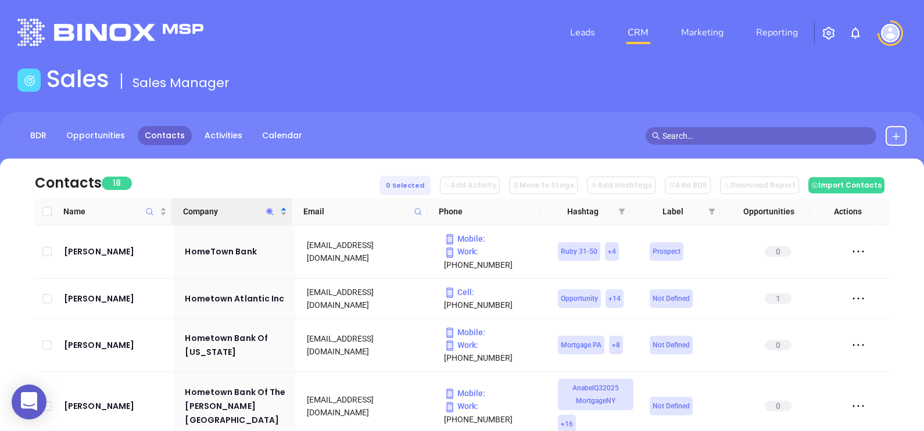
click at [276, 172] on div "Contacts 18 0 Selected Add Activity Move to Stage Add Hashtags Add BDR Download…" at bounding box center [462, 179] width 854 height 40
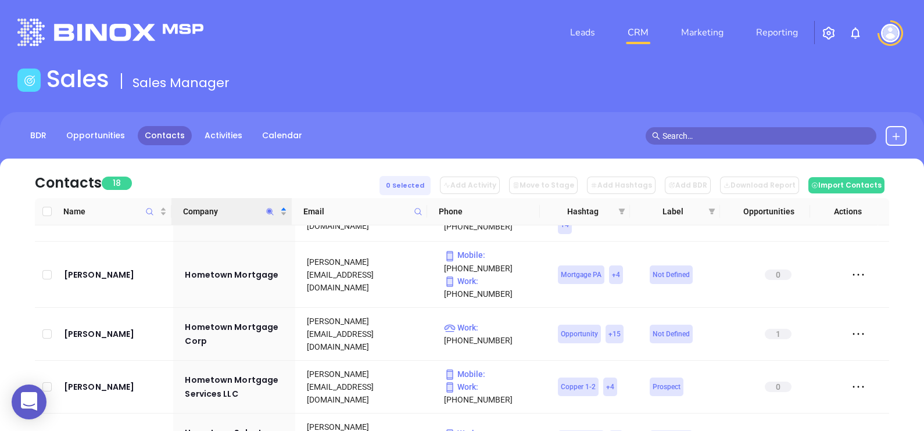
click at [270, 213] on icon "Company" at bounding box center [270, 211] width 9 height 9
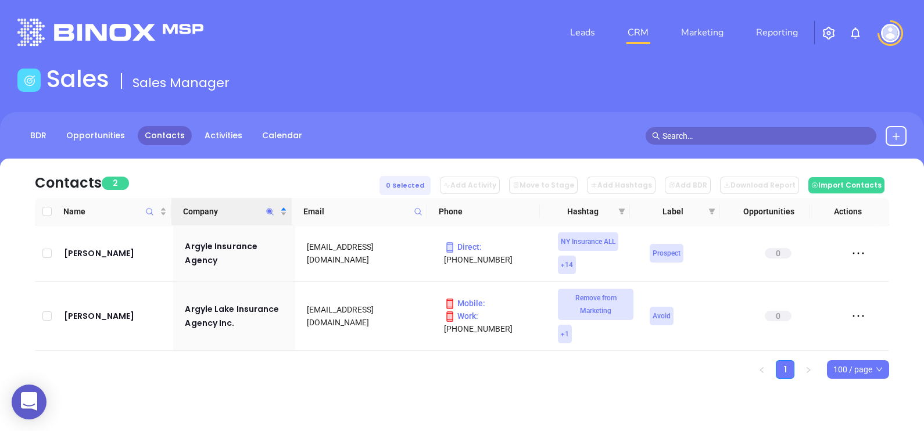
click at [251, 354] on div "Name Company Email Phone Hashtag Label Opportunities Actions Robert Lejman Argy…" at bounding box center [462, 288] width 854 height 181
click at [272, 209] on icon "Company" at bounding box center [270, 211] width 7 height 7
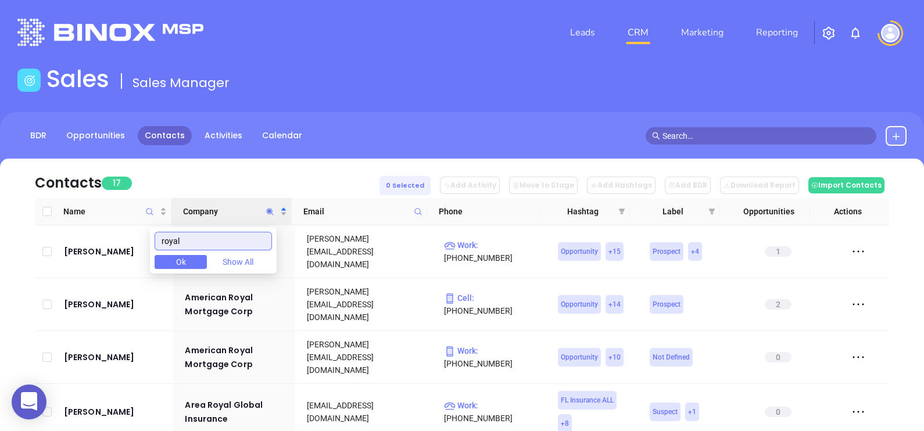
type input "royal"
click at [164, 174] on div "Contacts 17 0 Selected Add Activity Move to Stage Add Hashtags Add BDR Download…" at bounding box center [462, 179] width 854 height 40
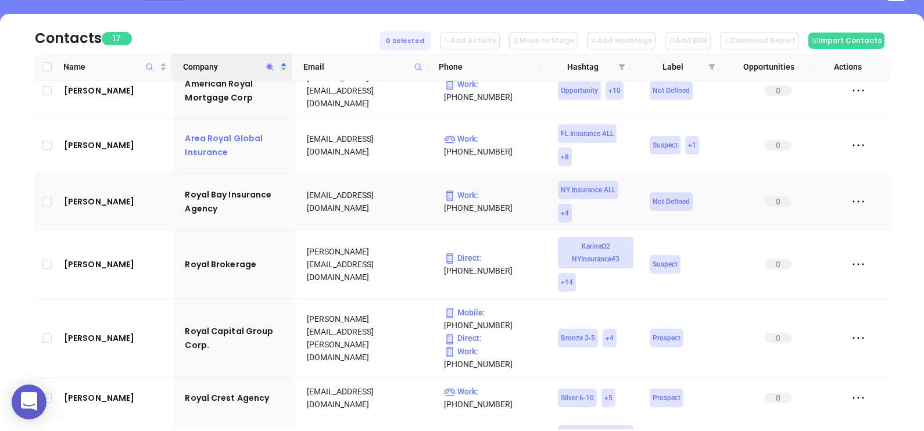
scroll to position [145, 0]
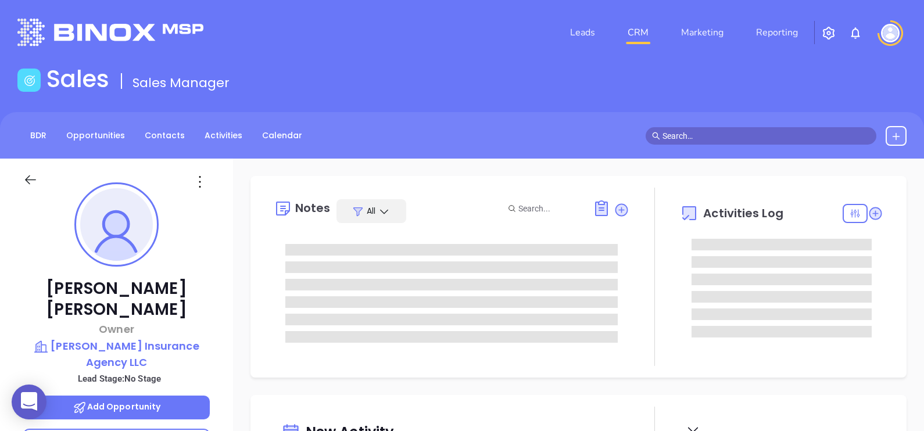
type input "[DATE]"
type input "Alejandra Lara"
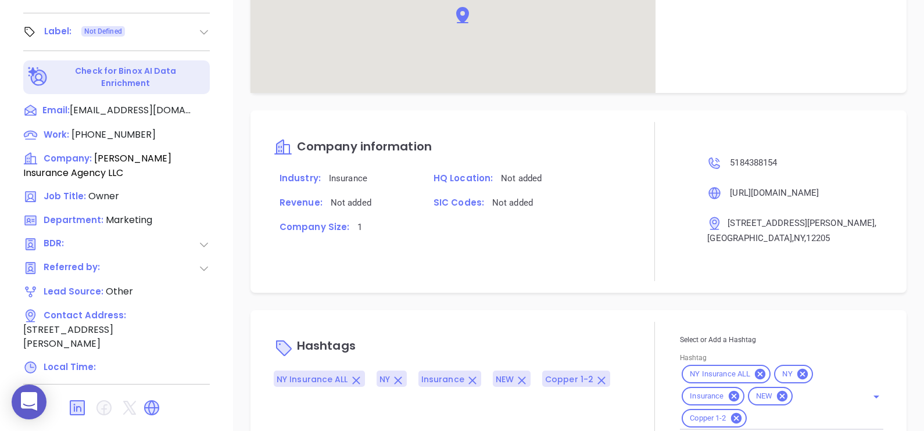
scroll to position [580, 0]
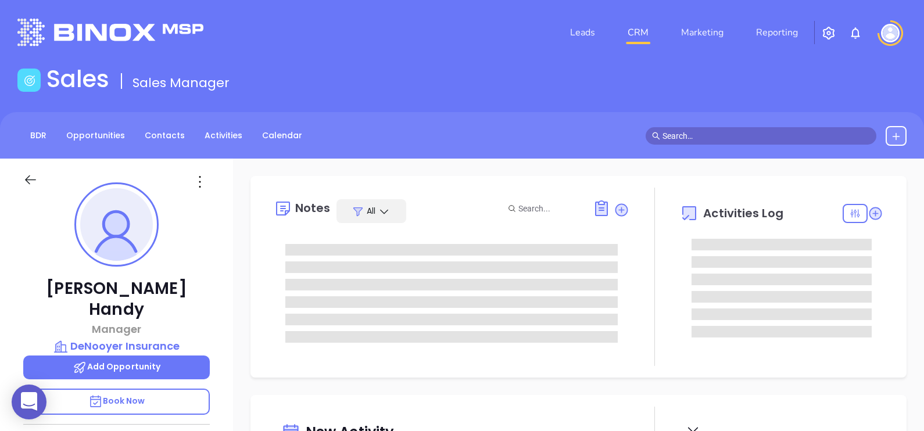
type input "[DATE]"
type input "[PERSON_NAME]"
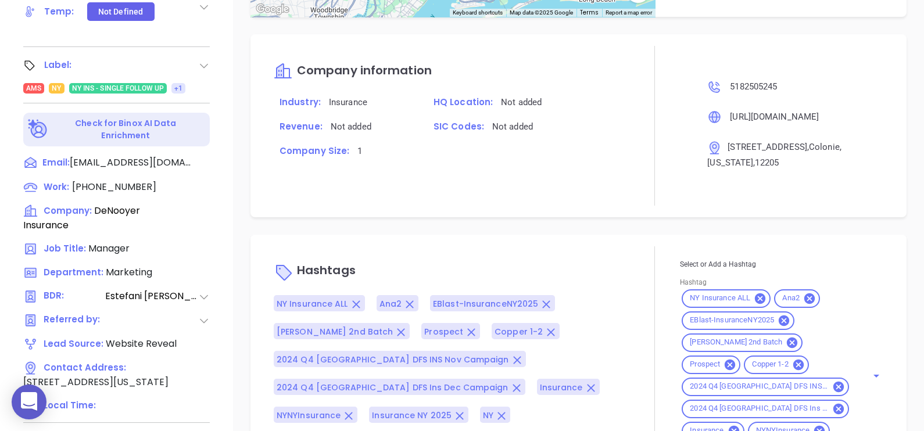
scroll to position [322, 0]
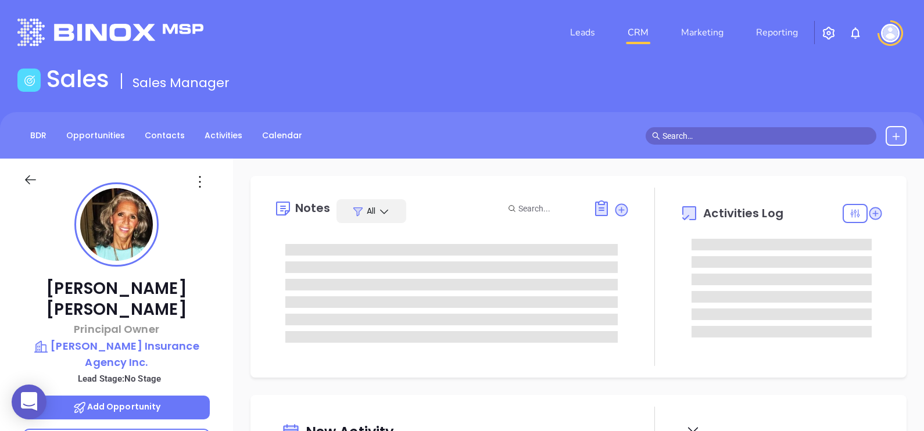
type input "[DATE]"
type input "[PERSON_NAME]"
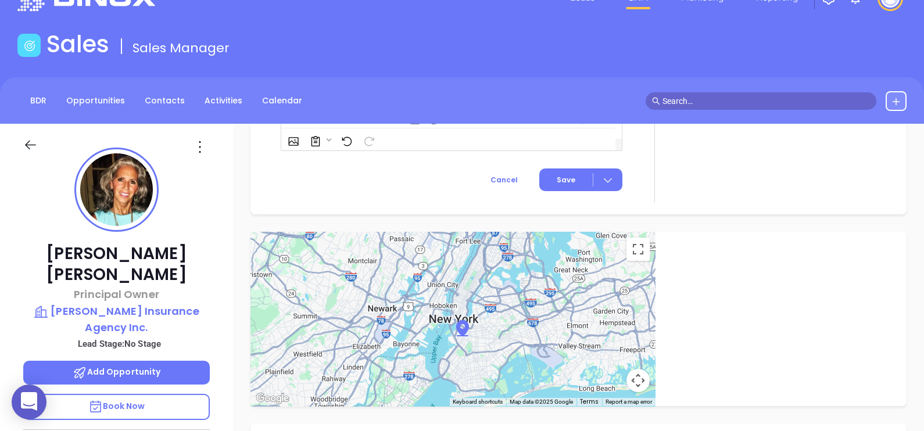
scroll to position [0, 0]
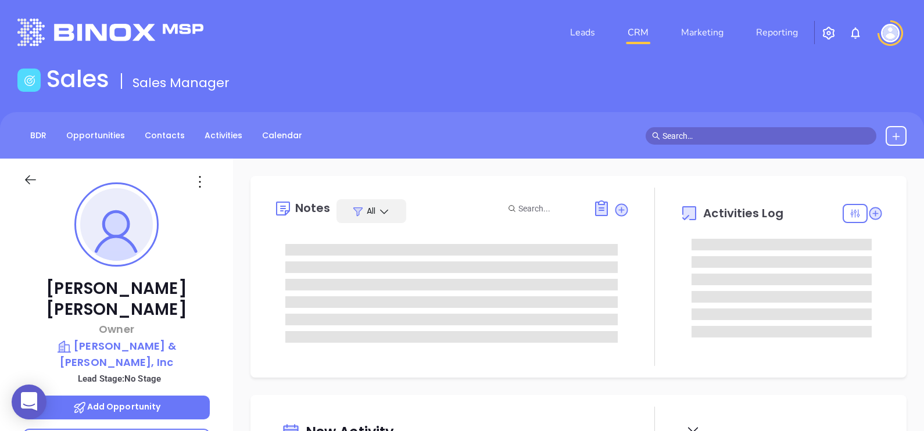
type input "08/27/2025"
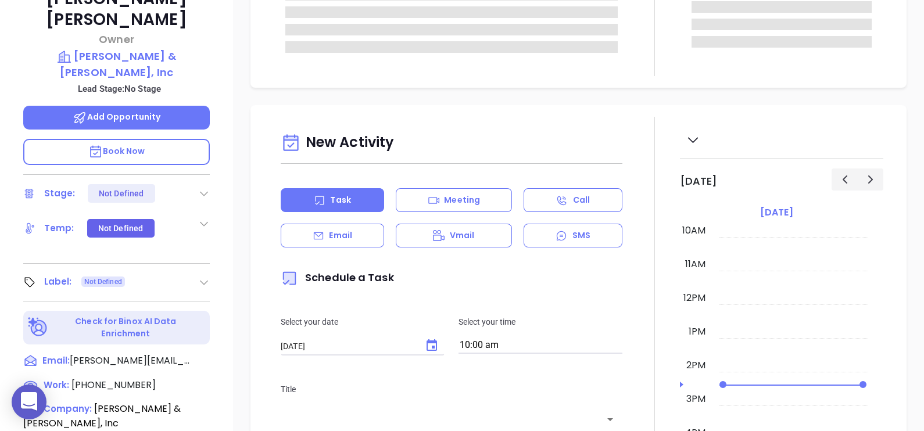
type input "Alejandra Lara"
click at [203, 277] on icon at bounding box center [204, 283] width 12 height 12
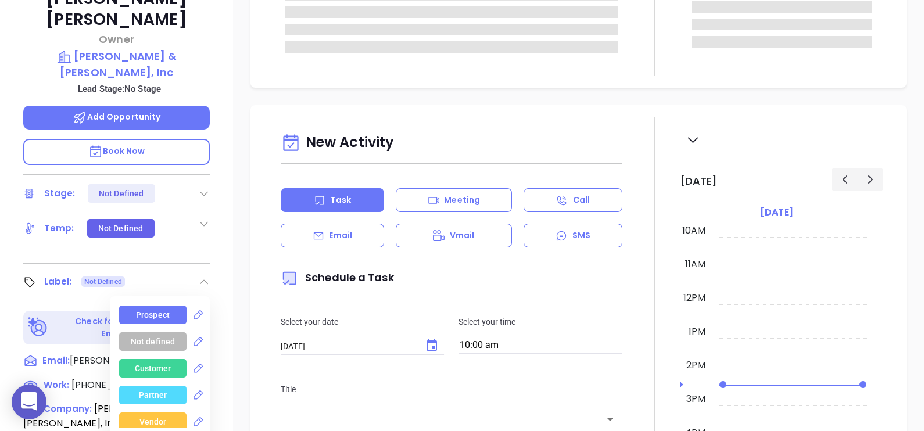
click at [148, 306] on div "Prospect" at bounding box center [153, 315] width 34 height 19
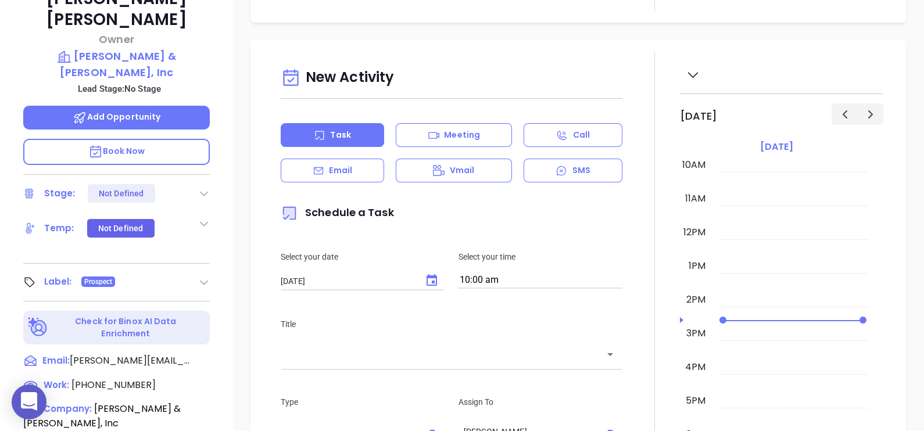
click at [241, 251] on div "New Activity Task Meeting Call Email Vmail SMS Schedule a Task Select your date…" at bounding box center [578, 374] width 691 height 669
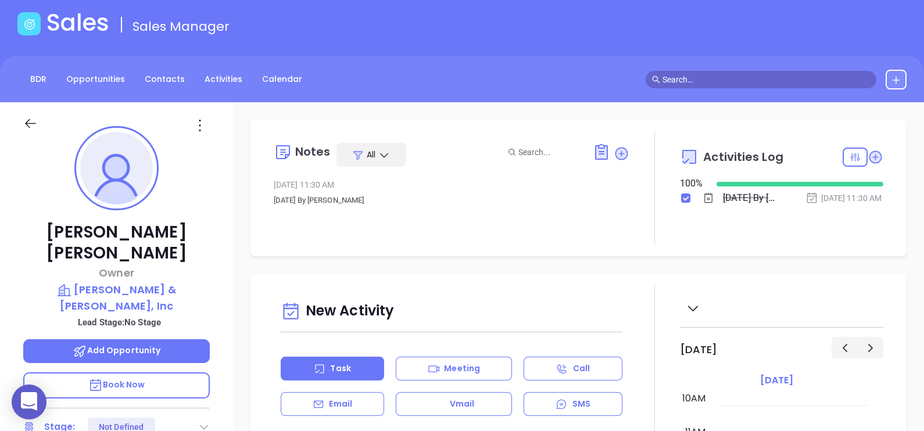
scroll to position [0, 0]
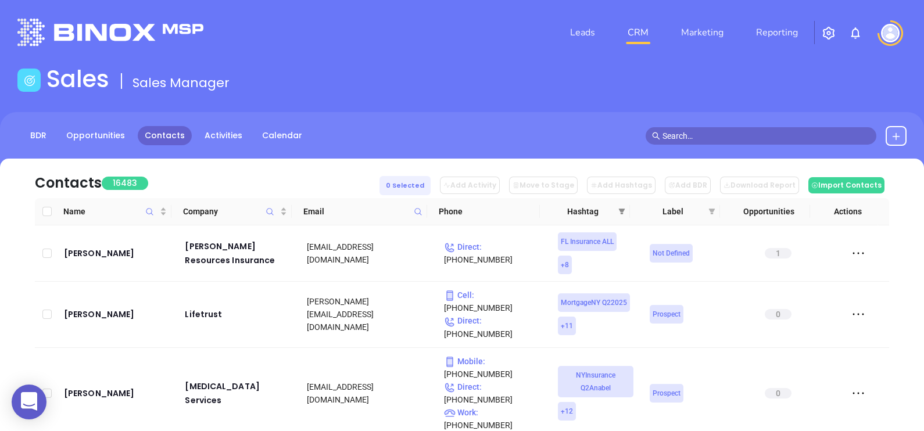
click at [624, 212] on icon "filter" at bounding box center [621, 211] width 7 height 7
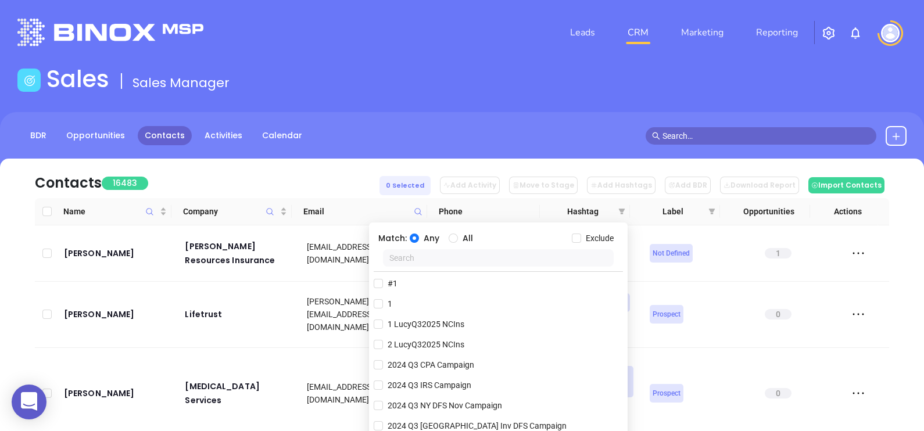
click at [524, 263] on input "text" at bounding box center [498, 257] width 231 height 17
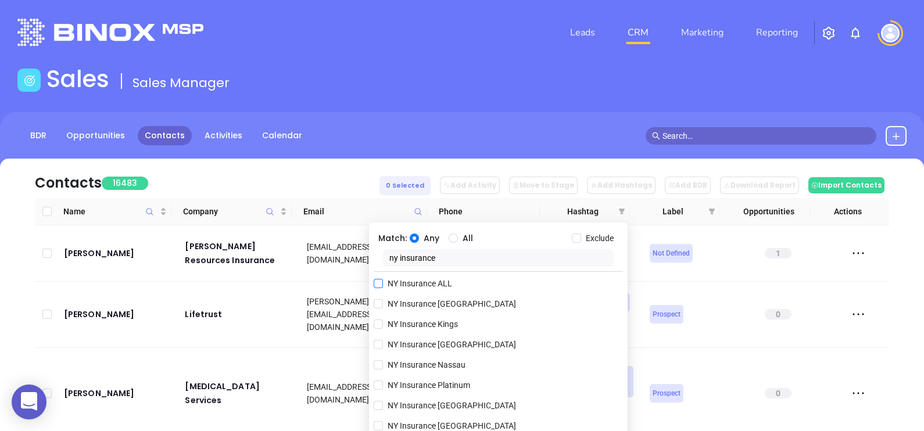
type input "ny insurance"
click at [413, 284] on span "NY Insurance ALL" at bounding box center [420, 283] width 74 height 13
click at [383, 284] on input "NY Insurance ALL" at bounding box center [378, 283] width 9 height 9
checkbox input "true"
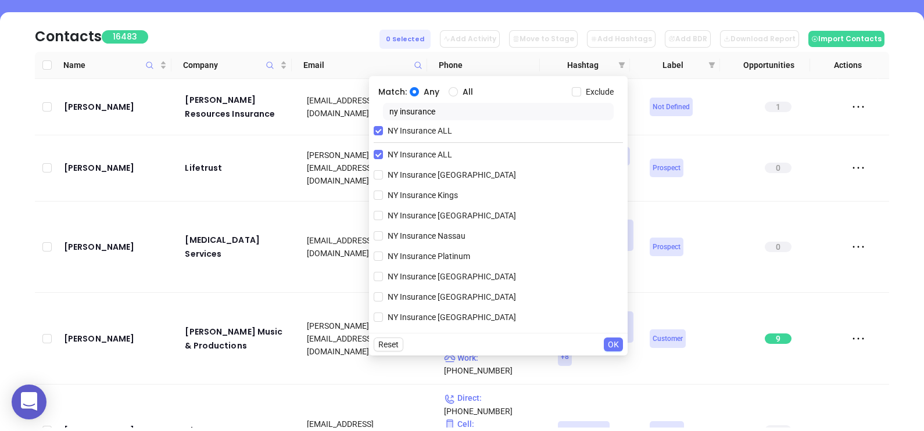
scroll to position [211, 0]
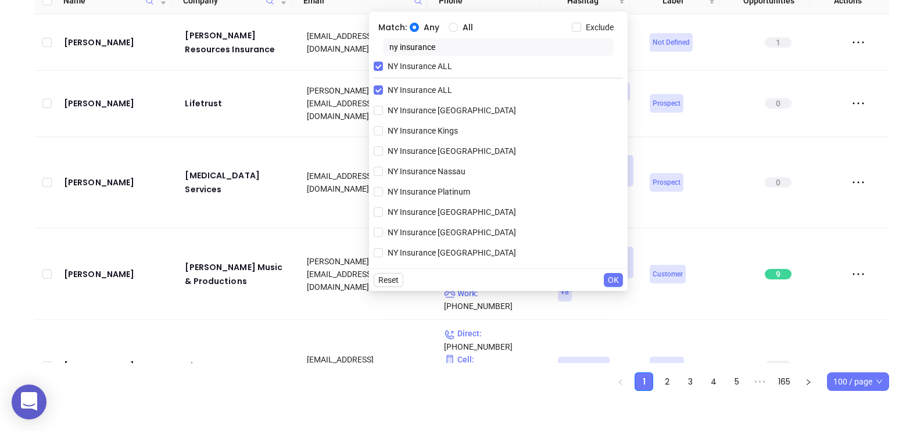
click at [615, 281] on span "OK" at bounding box center [613, 280] width 11 height 13
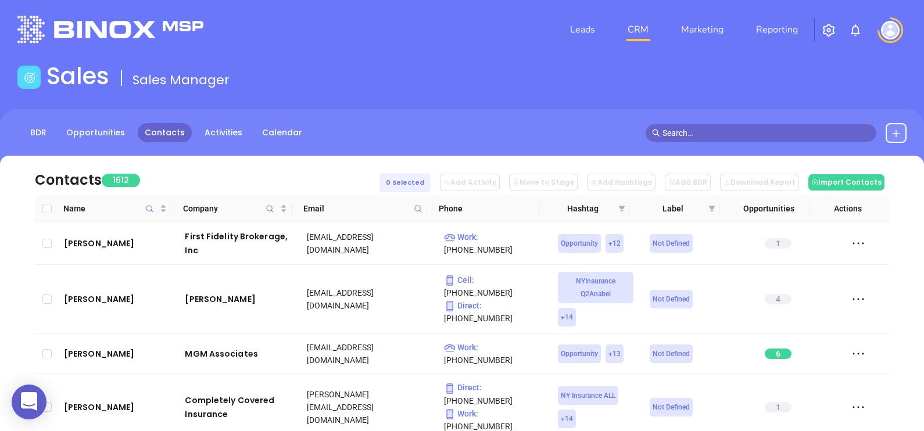
scroll to position [0, 0]
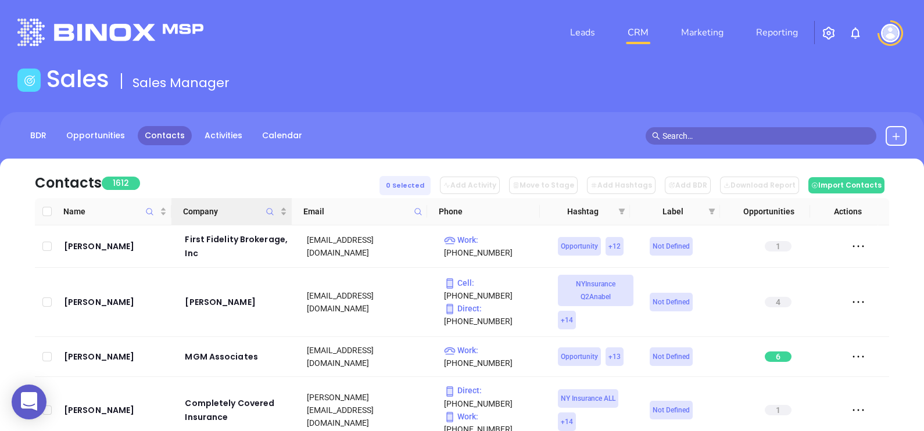
click at [270, 212] on icon "Company" at bounding box center [270, 211] width 9 height 9
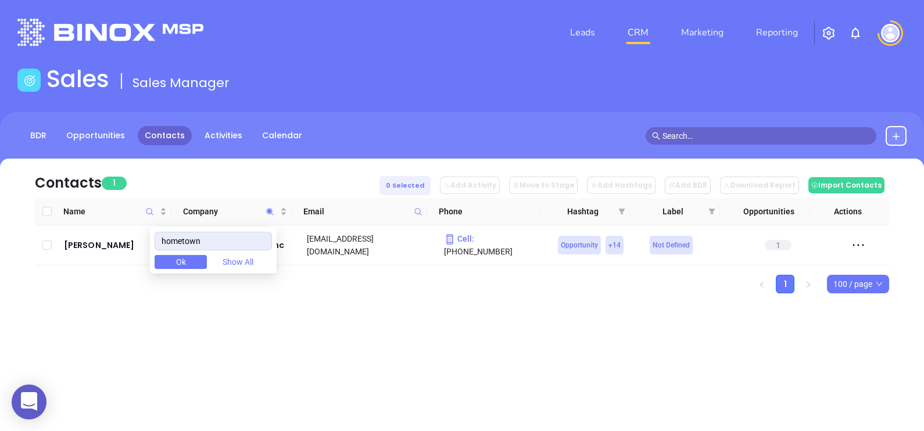
type input "hometown"
click at [523, 351] on div "Leads CRM Marketing Reporting Financial Leads Leads Sales Sales Manager BDR Opp…" at bounding box center [462, 215] width 924 height 431
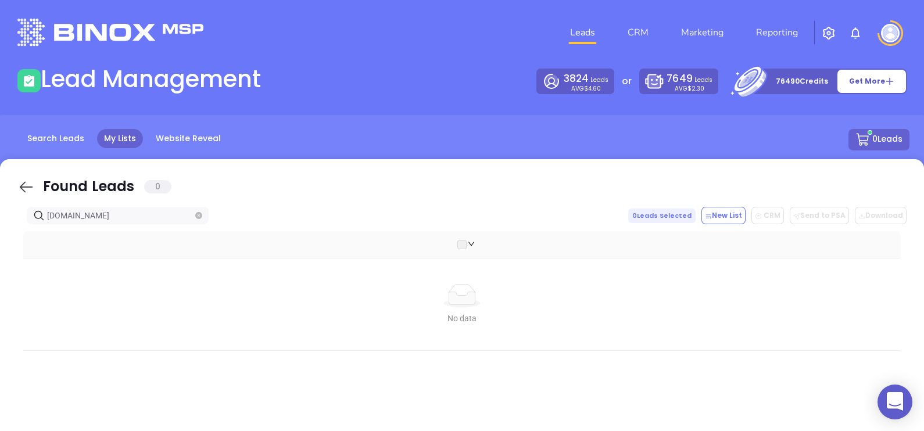
click at [20, 182] on icon at bounding box center [25, 186] width 17 height 17
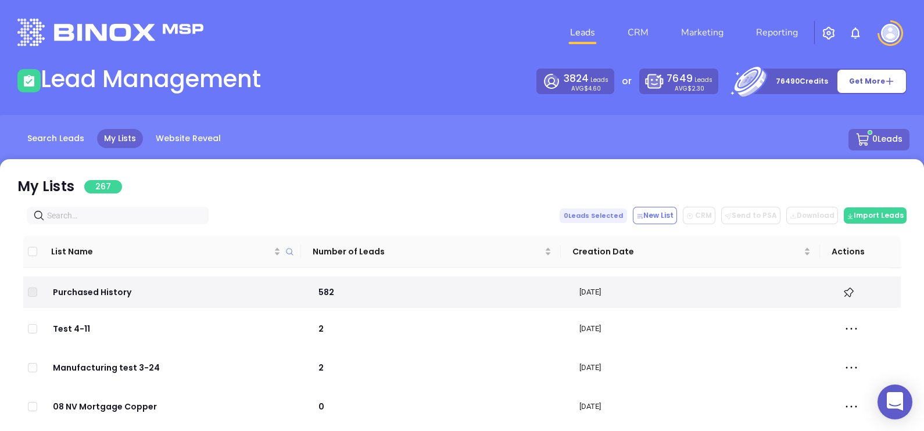
click at [116, 217] on input "text" at bounding box center [120, 215] width 146 height 13
paste input "hometowninsurance.com"
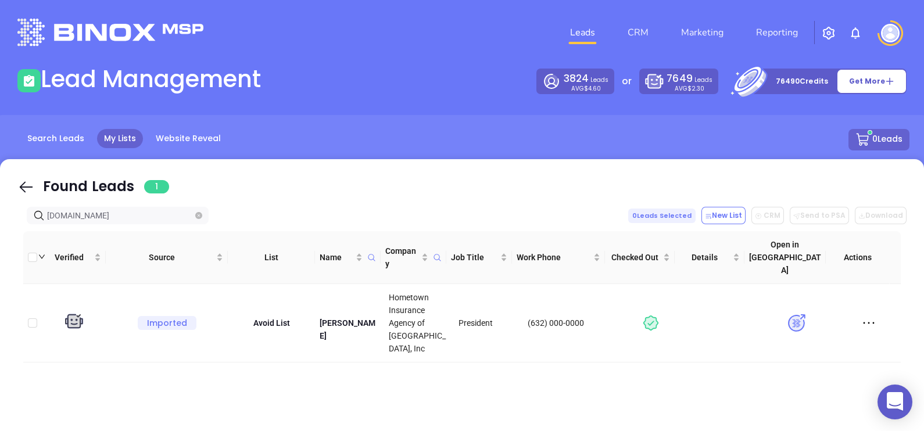
type input "hometowninsurance.com"
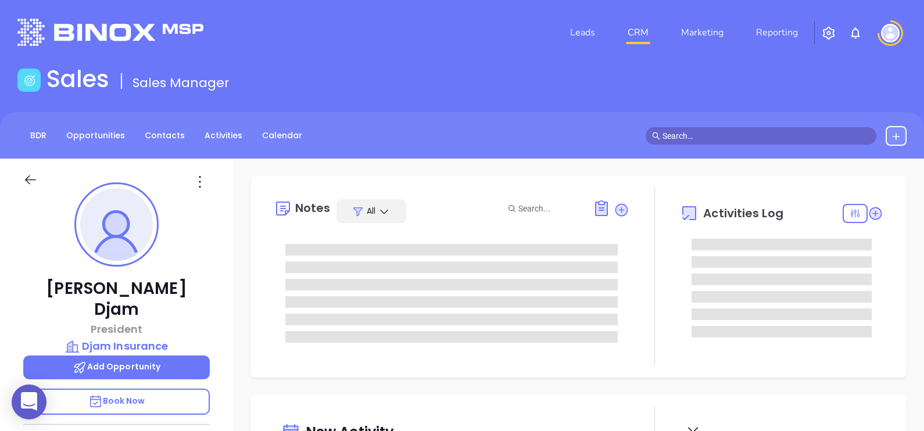
type input "[DATE]"
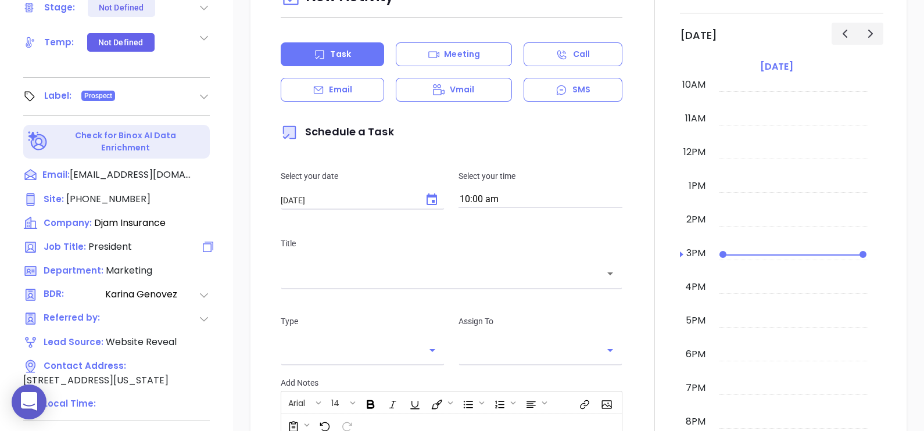
type input "[PERSON_NAME]"
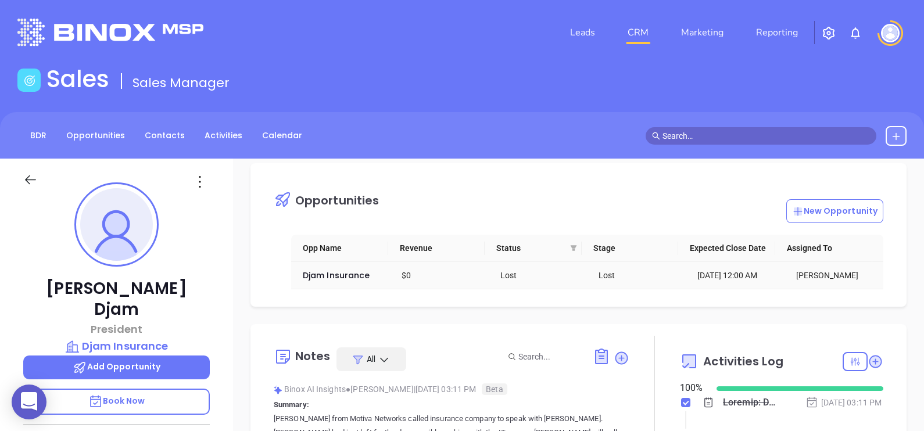
scroll to position [0, 0]
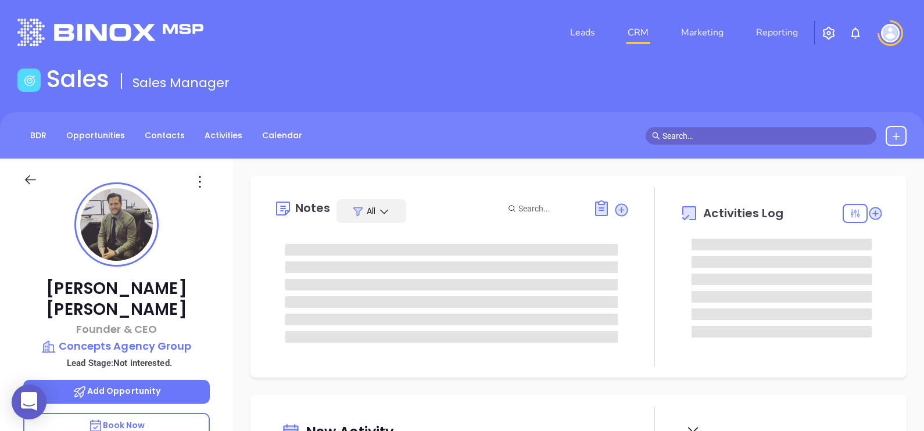
type input "[DATE]"
type input "[PERSON_NAME]"
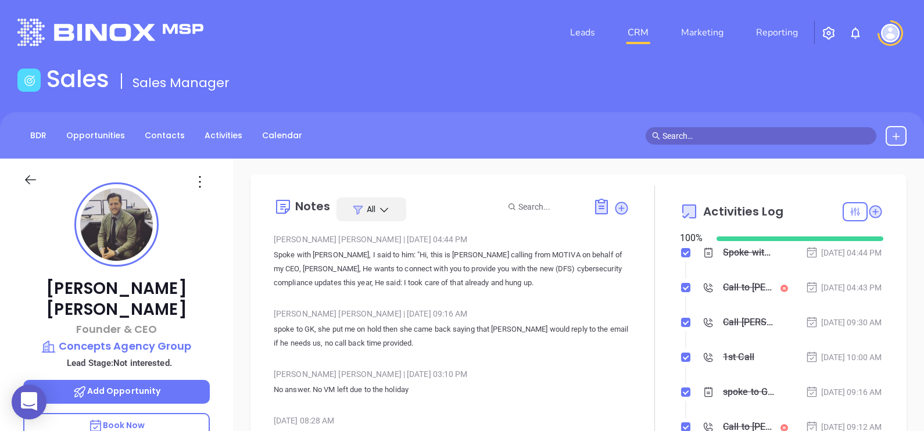
scroll to position [0, 0]
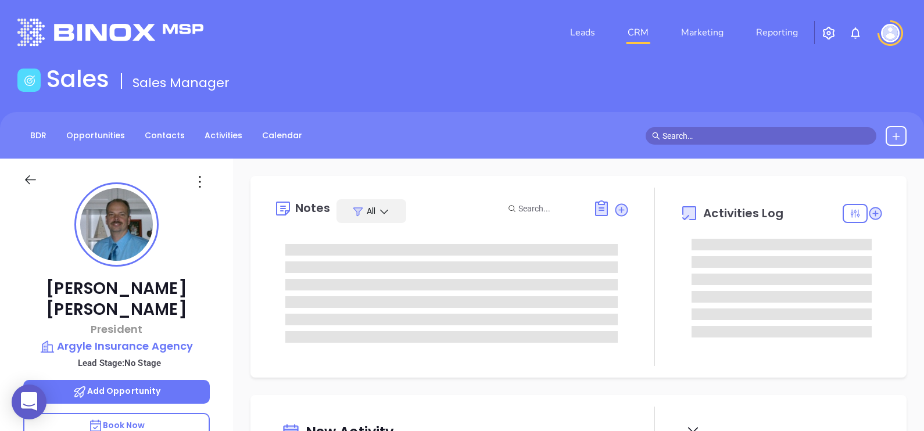
type input "[PERSON_NAME]"
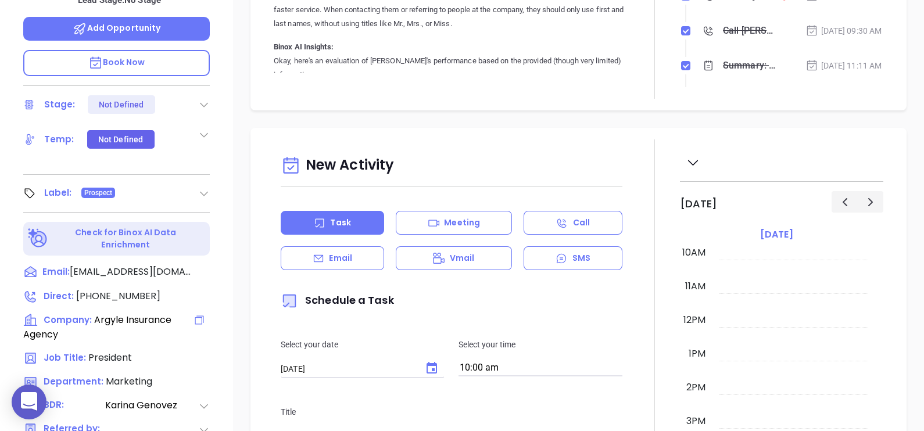
scroll to position [540, 0]
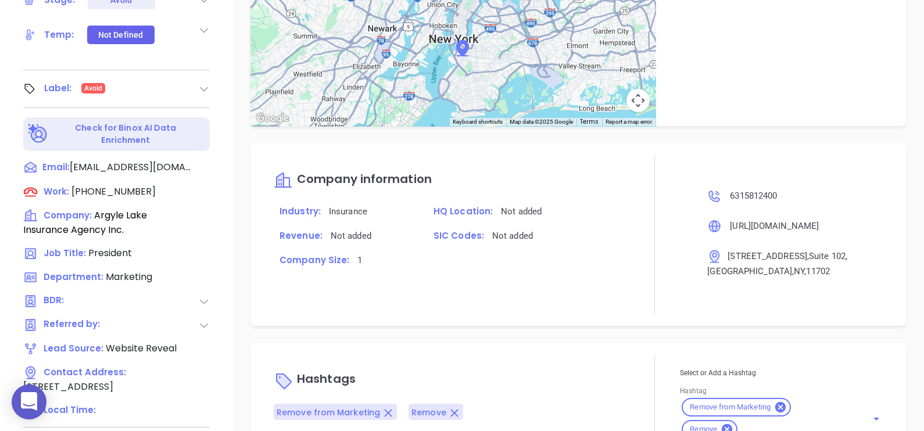
scroll to position [540, 0]
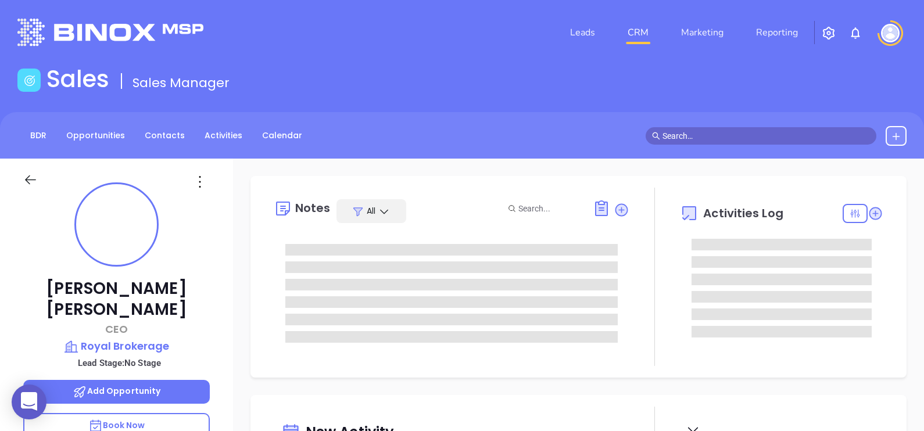
type input "[DATE]"
type input "[PERSON_NAME]"
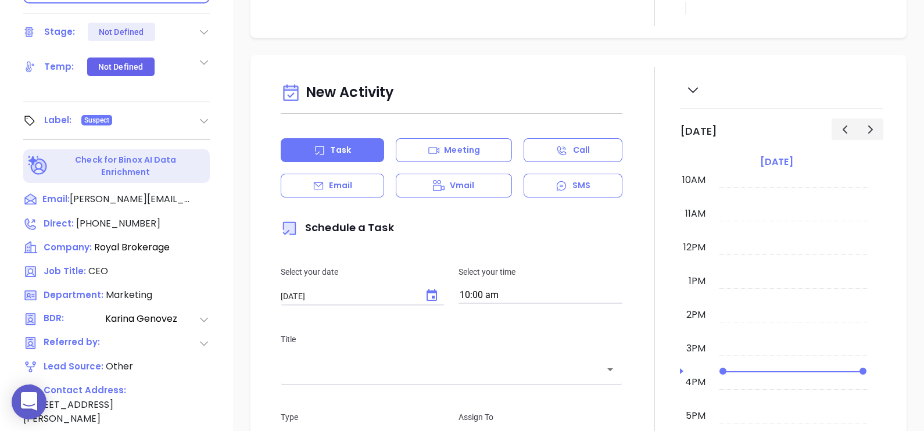
scroll to position [540, 0]
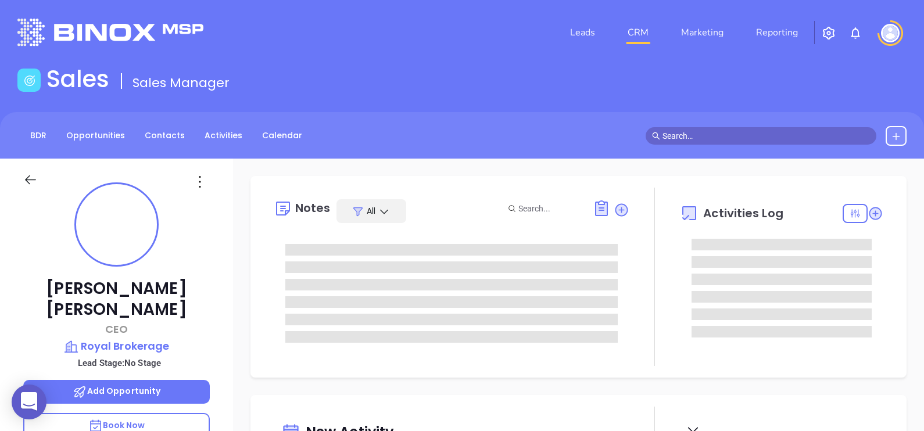
type input "[DATE]"
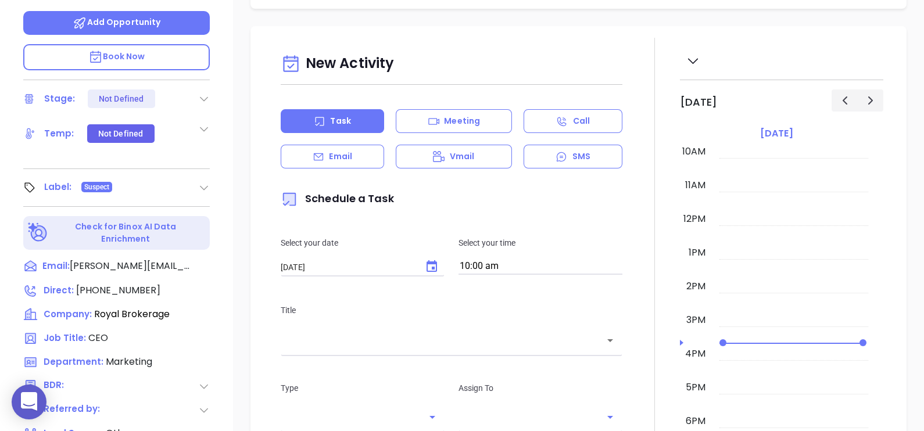
type input "[PERSON_NAME]"
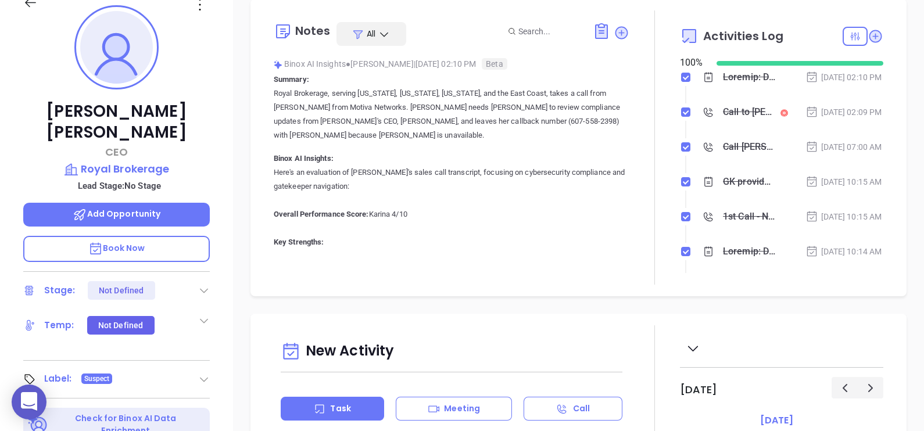
scroll to position [105, 0]
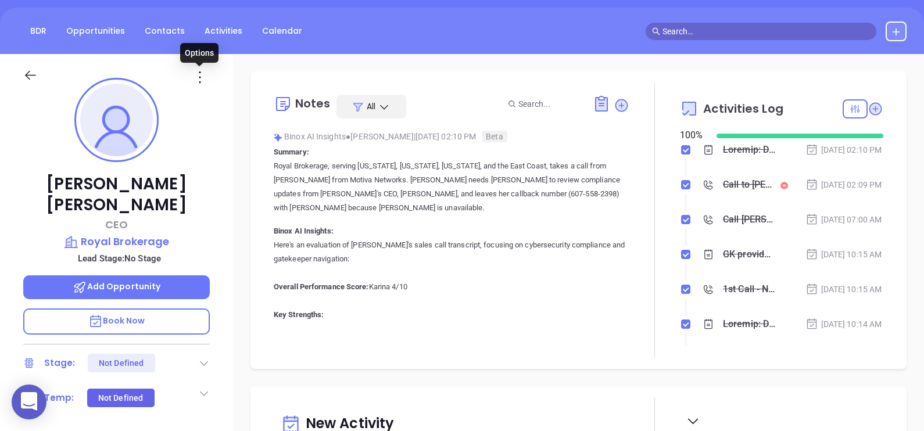
click at [200, 76] on icon at bounding box center [200, 77] width 19 height 19
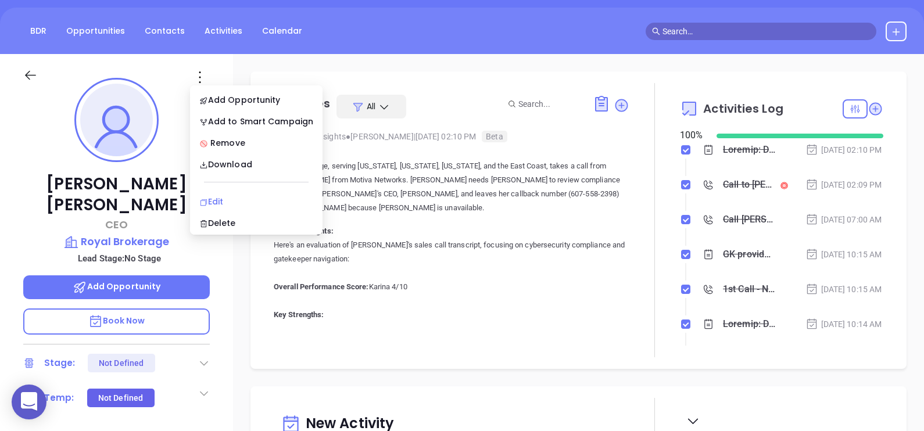
click at [238, 199] on div "Edit" at bounding box center [256, 201] width 114 height 13
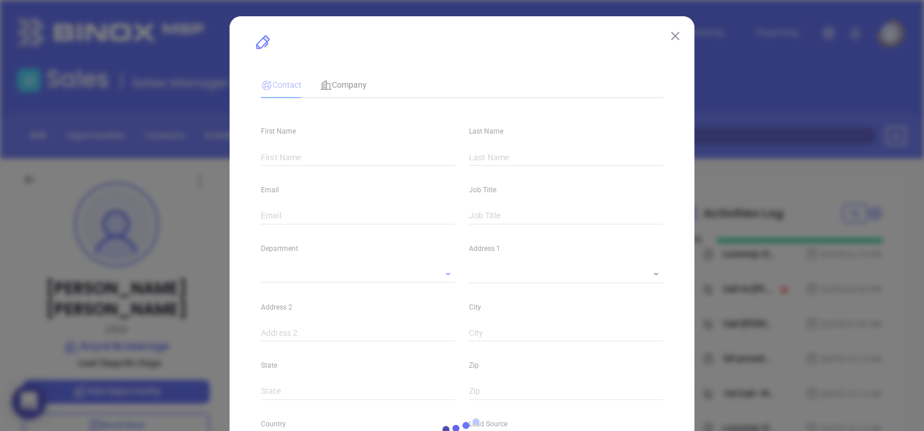
type input "Jason"
type input "Bernstein"
type input "jason@mrrates.com"
type input "CEO"
type textarea "1 John Street"
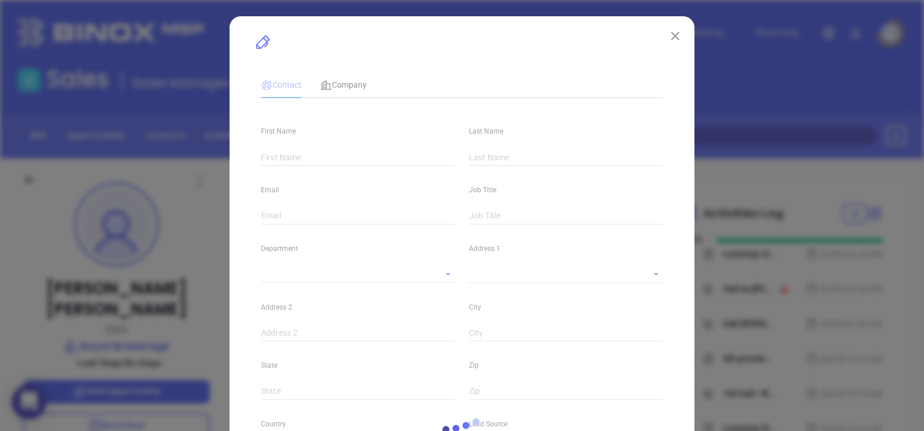
type input "1"
type input "Suite 200"
type input "Babylon"
type input "NY"
type input "11702"
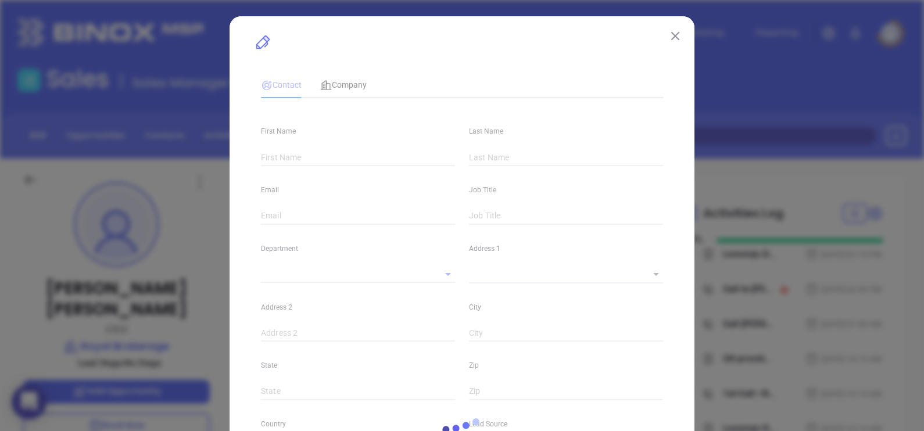
type input "www.linkedin.com/in/mrrates"
type input "Marketing"
type input "Other"
type input "Karina Genovez"
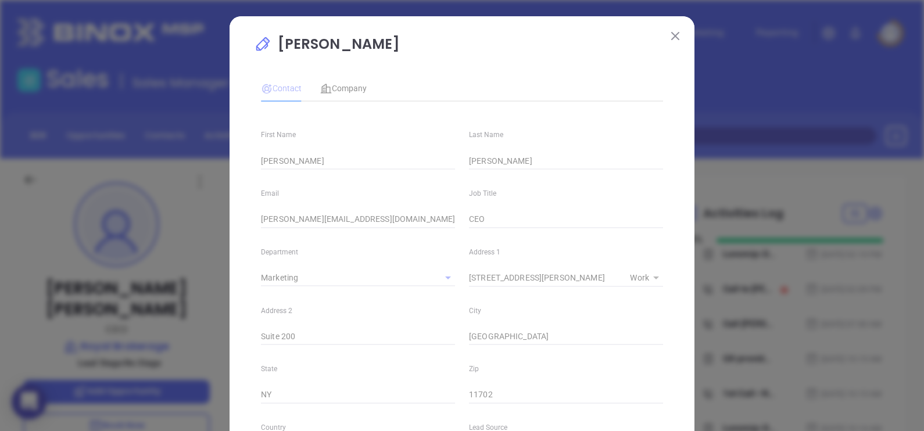
type input "1"
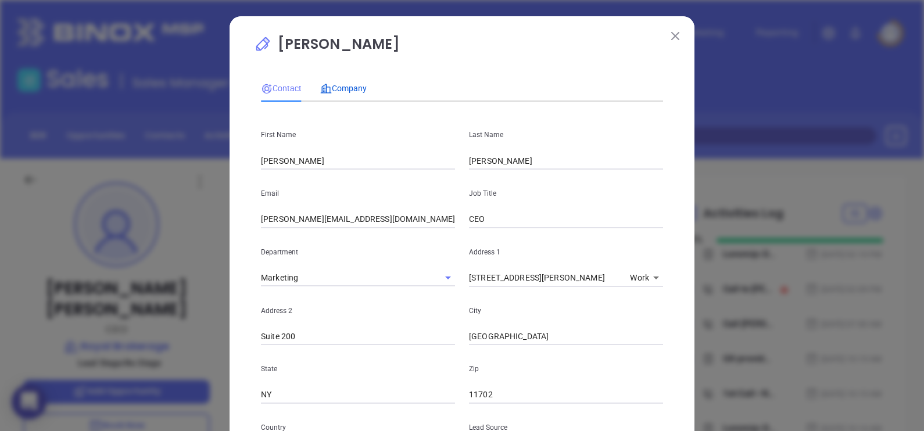
click at [350, 89] on span "Company" at bounding box center [343, 88] width 46 height 9
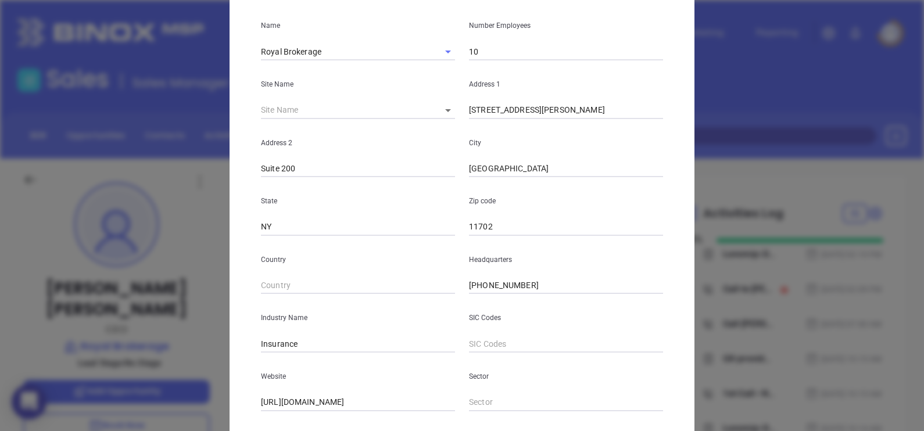
scroll to position [235, 0]
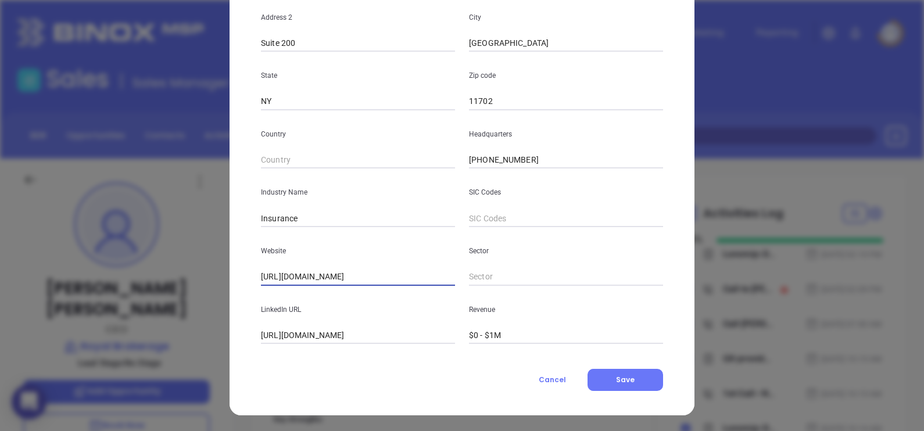
drag, startPoint x: 369, startPoint y: 275, endPoint x: 148, endPoint y: 265, distance: 221.0
click at [148, 265] on div "Jason Bernstein Contact Company First Name Jason Last Name Bernstein Email jaso…" at bounding box center [462, 215] width 924 height 431
paste input "royalbrokerage"
type input "https://www.royalbrokerage.com/"
drag, startPoint x: 282, startPoint y: 334, endPoint x: 220, endPoint y: 340, distance: 61.9
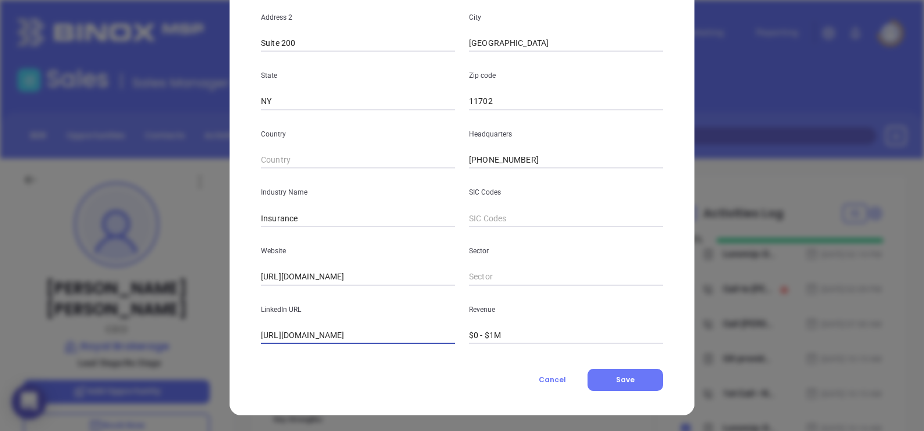
click at [220, 340] on div "Jason Bernstein Contact Company First Name Jason Last Name Bernstein Email jaso…" at bounding box center [462, 215] width 924 height 431
type input "www.linkedin.com/company/royal-brokerage-mrrates"
click at [636, 383] on button "Save" at bounding box center [625, 380] width 76 height 22
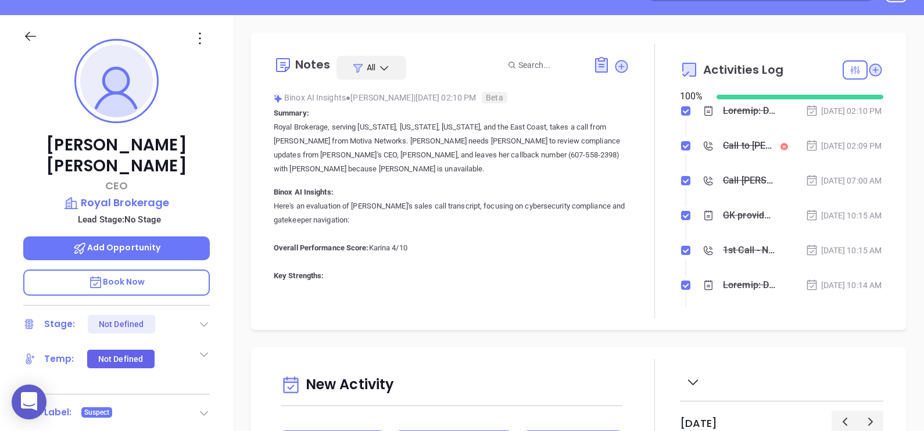
scroll to position [145, 0]
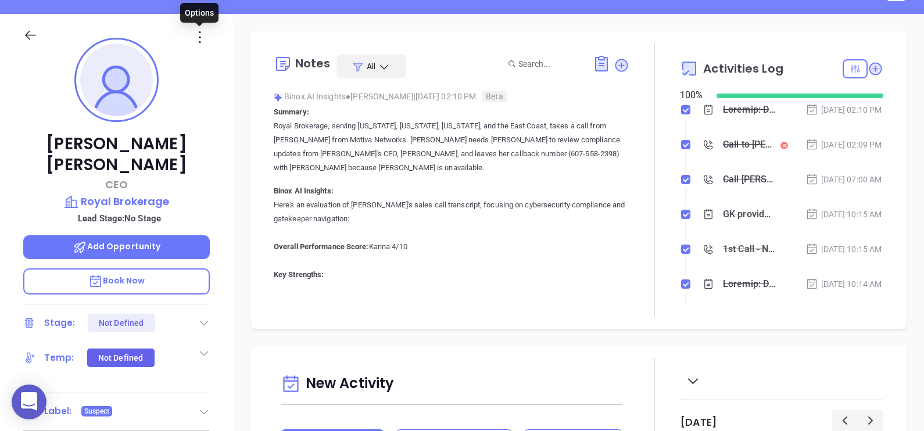
click at [203, 38] on icon at bounding box center [200, 37] width 19 height 19
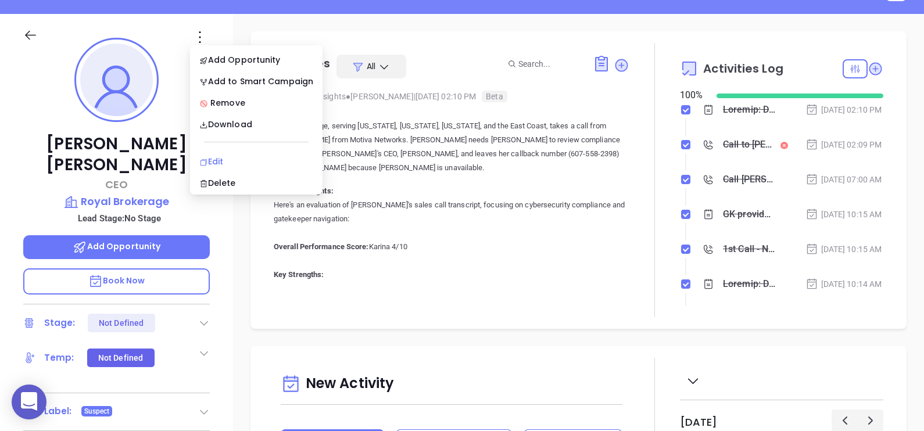
click at [208, 157] on div "Edit" at bounding box center [256, 161] width 114 height 13
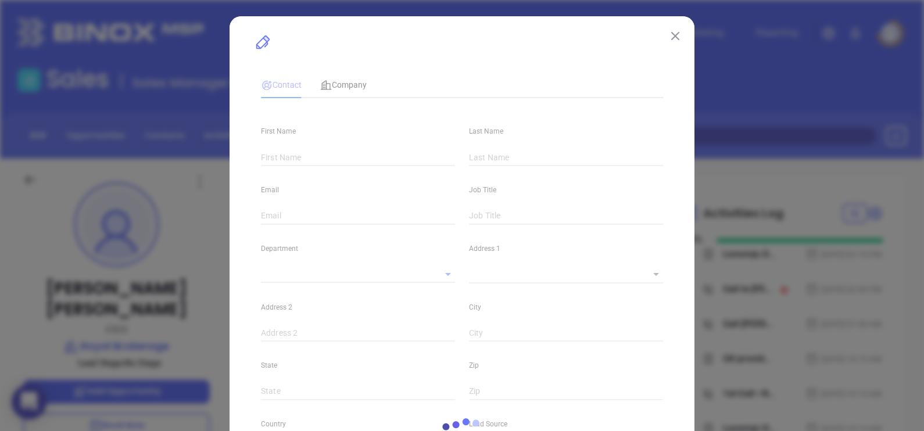
type input "Jason"
type input "Bernstein"
type input "jason@mrrates.com"
type input "CEO"
type textarea "1 John Street"
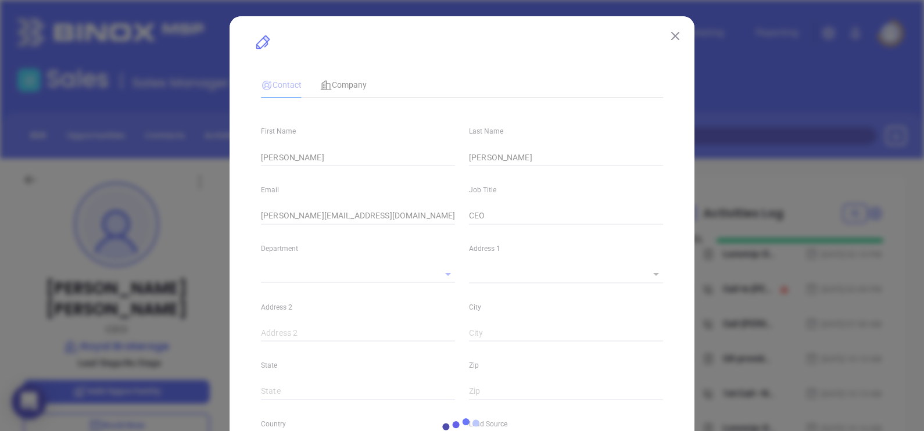
type input "1"
type input "Suite 200"
type input "Babylon"
type input "NY"
type input "11702"
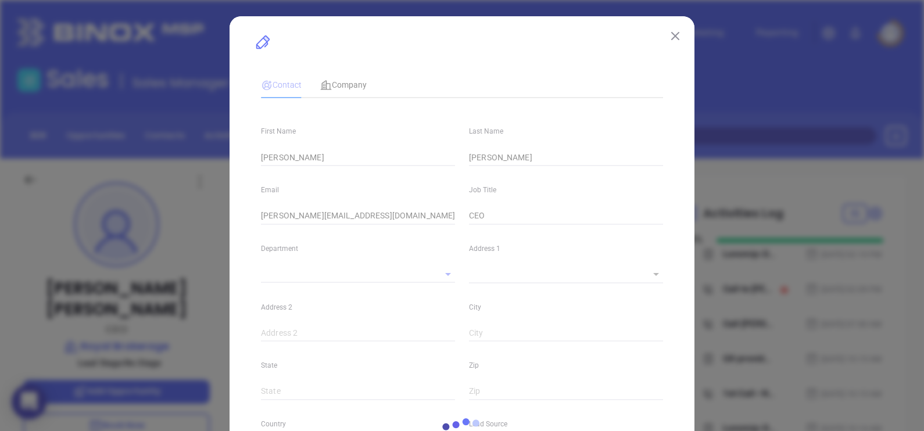
type input "www.linkedin.com/in/mrrates"
type input "Marketing"
type input "Other"
type input "Karina Genovez"
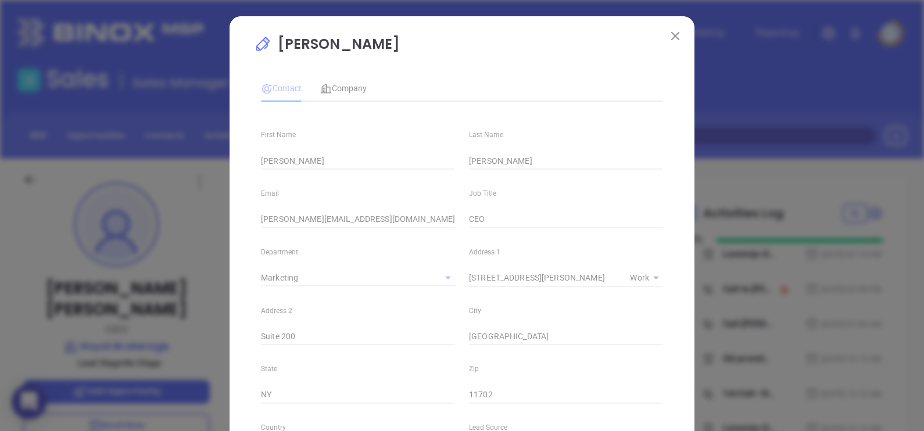
type input "1"
click at [673, 33] on img at bounding box center [675, 36] width 8 height 8
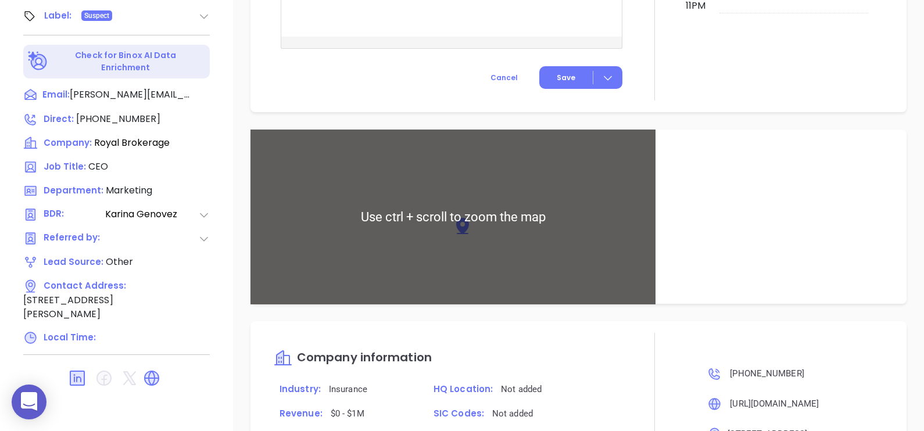
scroll to position [933, 0]
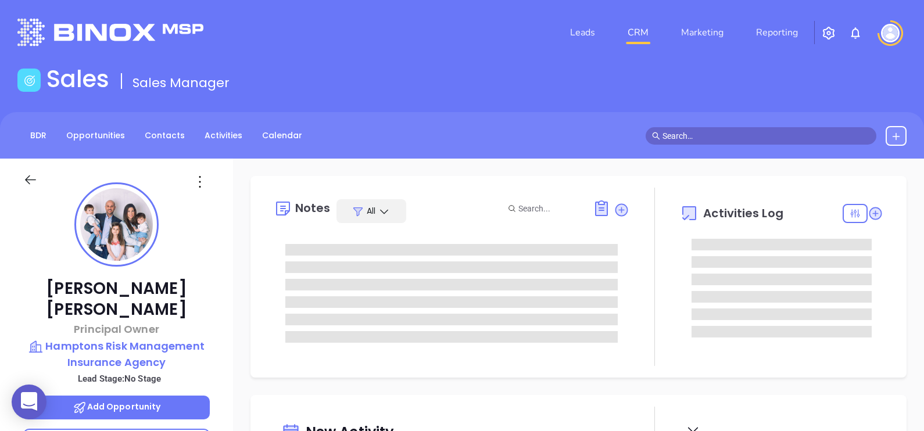
type input "[DATE]"
type input "[PERSON_NAME]"
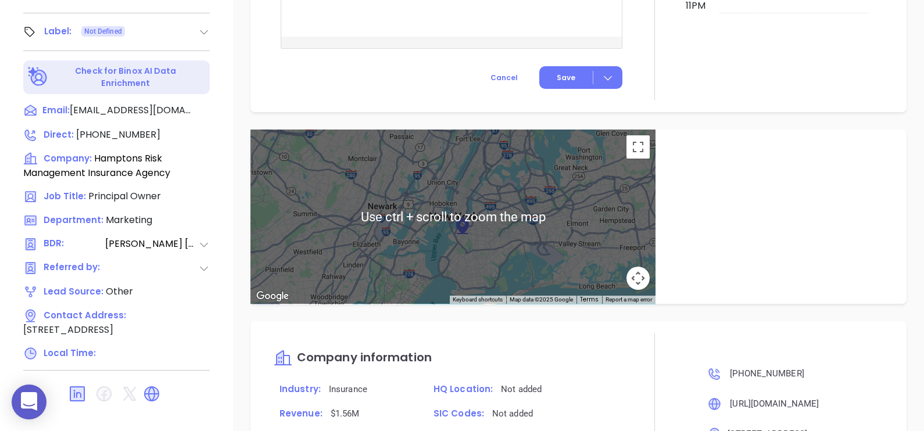
scroll to position [911, 0]
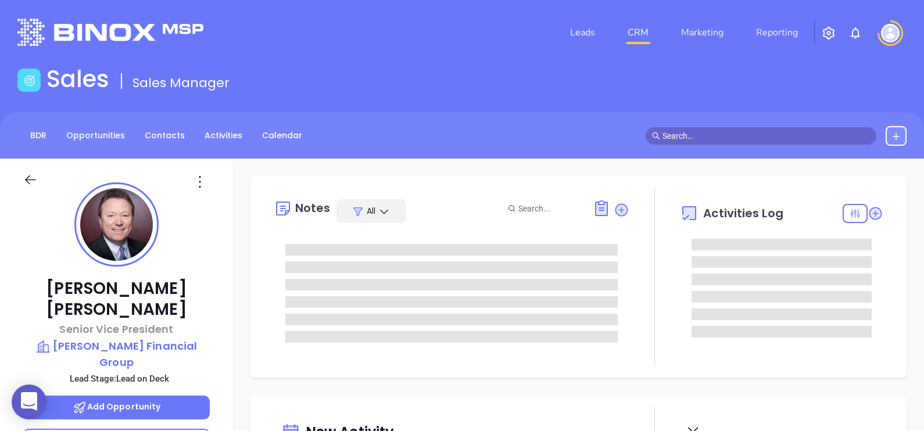
type input "[DATE]"
type input "[PERSON_NAME]"
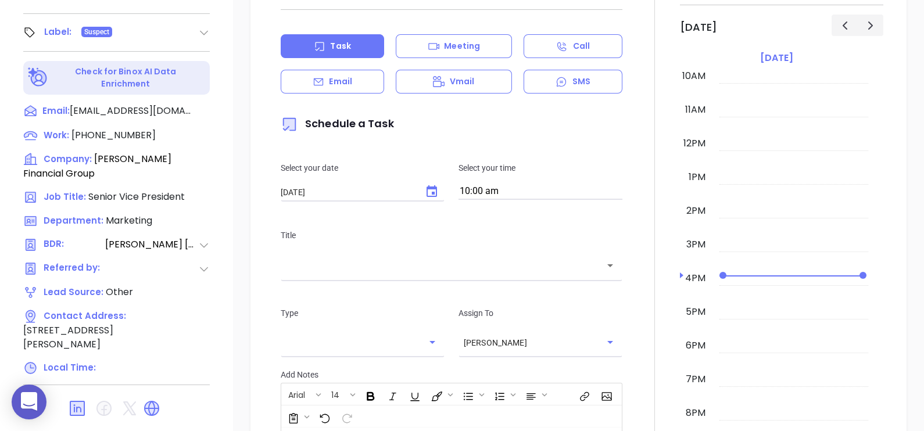
scroll to position [177, 0]
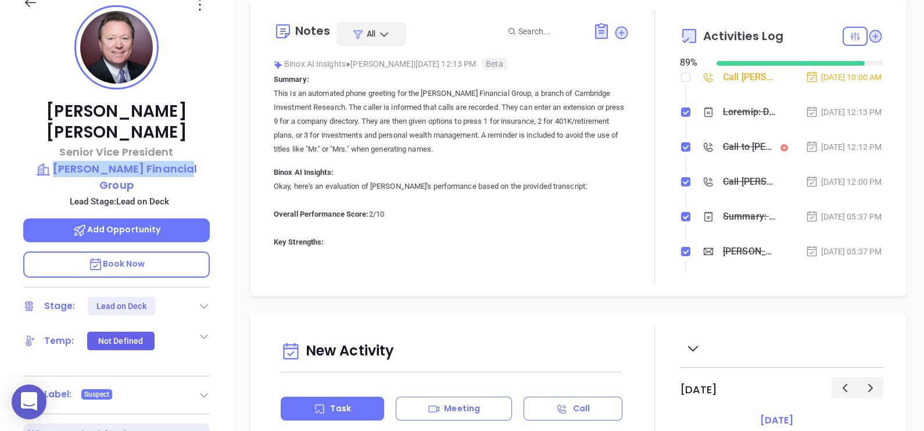
drag, startPoint x: 217, startPoint y: 144, endPoint x: 62, endPoint y: 139, distance: 155.2
click at [62, 139] on div "Alex Kline Senior Vice President Duncan Financial Group Lead Stage: Lead on Dec…" at bounding box center [116, 250] width 233 height 539
copy p "Duncan Financial Group"
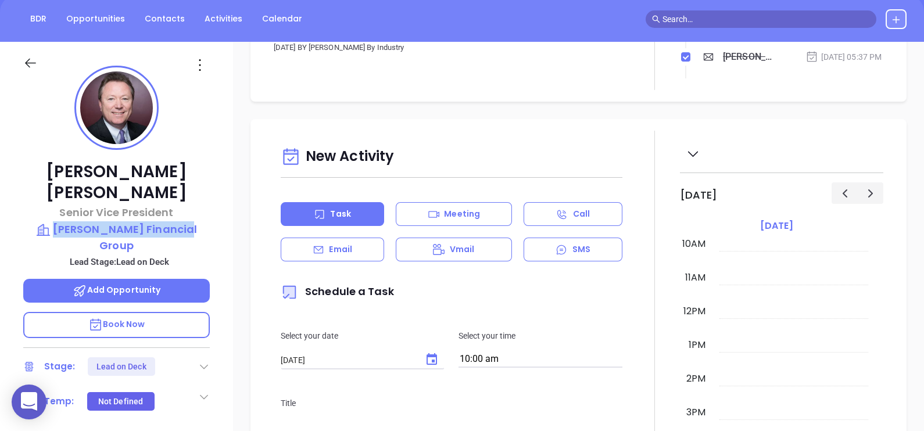
scroll to position [540, 0]
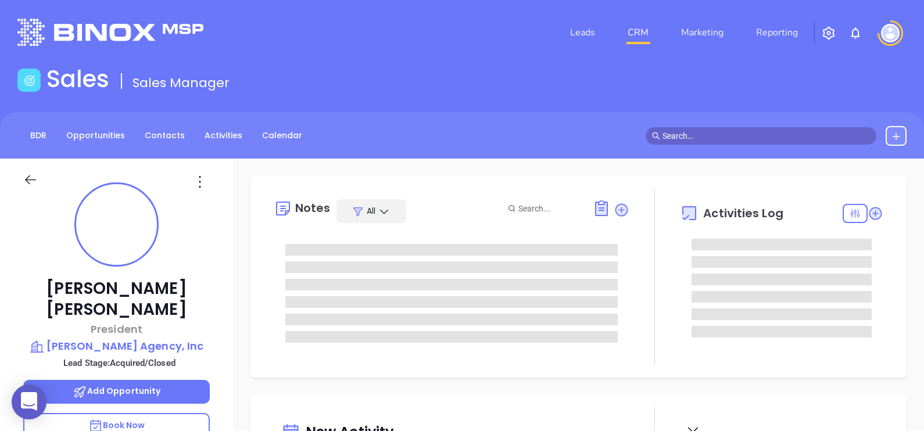
type input "[DATE]"
type input "[PERSON_NAME]"
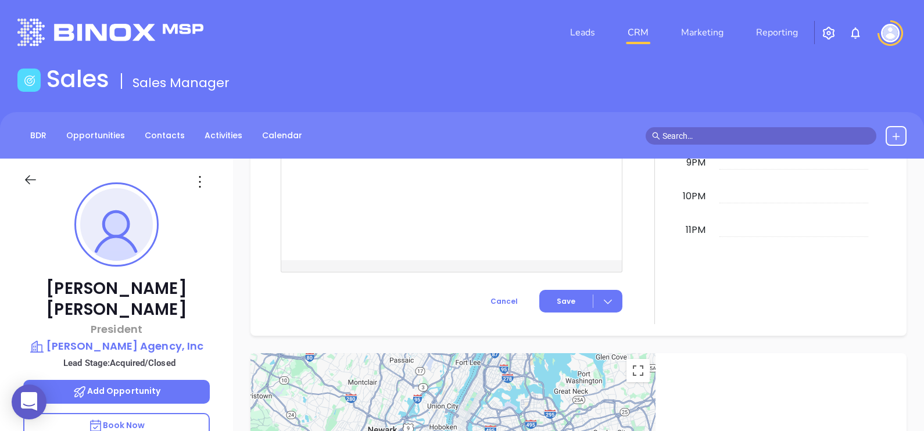
scroll to position [0, 0]
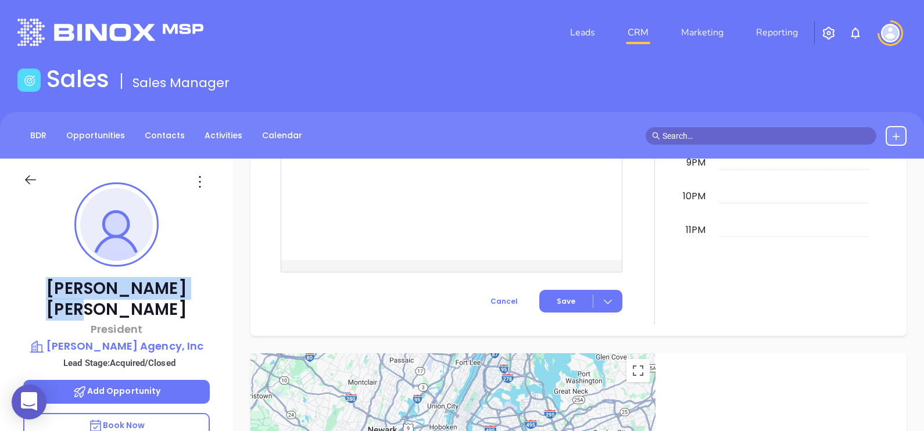
drag, startPoint x: 160, startPoint y: 286, endPoint x: 81, endPoint y: 275, distance: 79.9
click at [81, 275] on div "[PERSON_NAME] President [PERSON_NAME] Agency, Inc Lead Stage: Acquired/Closed A…" at bounding box center [116, 428] width 233 height 539
copy p "[PERSON_NAME]"
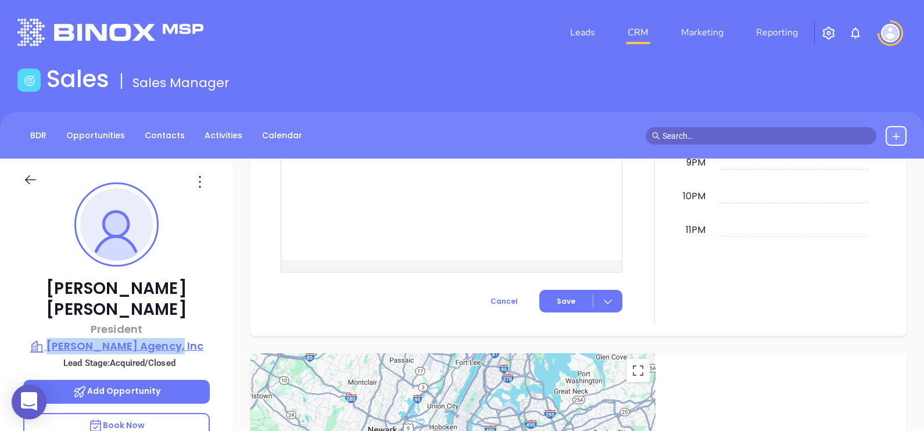
drag, startPoint x: 216, startPoint y: 322, endPoint x: 67, endPoint y: 320, distance: 148.8
click at [67, 320] on div "Jeff Sims President W.R. Sims Agency, Inc Lead Stage: Acquired/Closed Add Oppor…" at bounding box center [116, 428] width 233 height 539
copy p "W.R. Sims Agency, Inc"
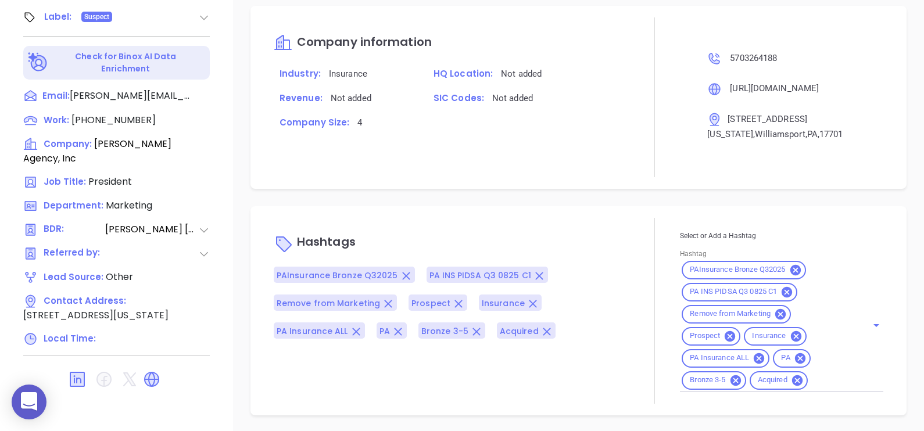
scroll to position [540, 0]
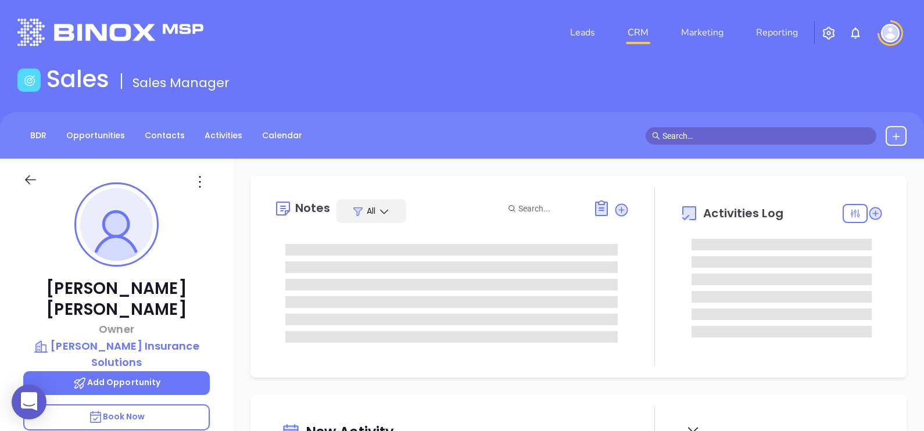
type input "[DATE]"
type input "[PERSON_NAME]"
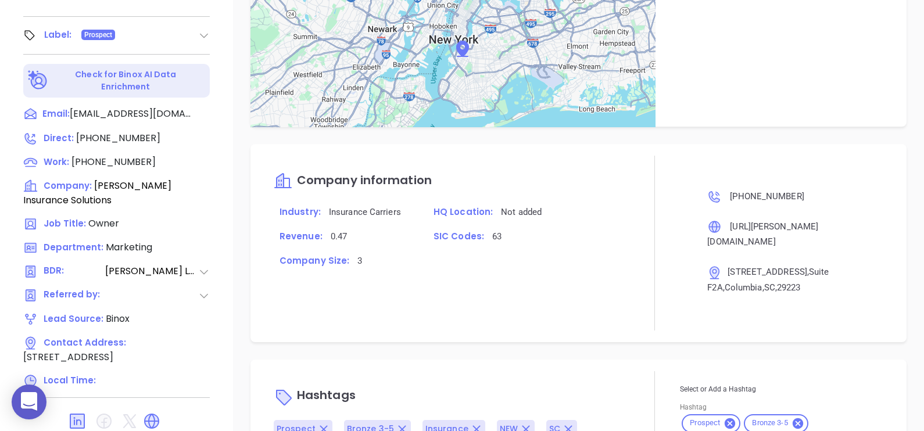
scroll to position [1010, 0]
